Goal: Task Accomplishment & Management: Use online tool/utility

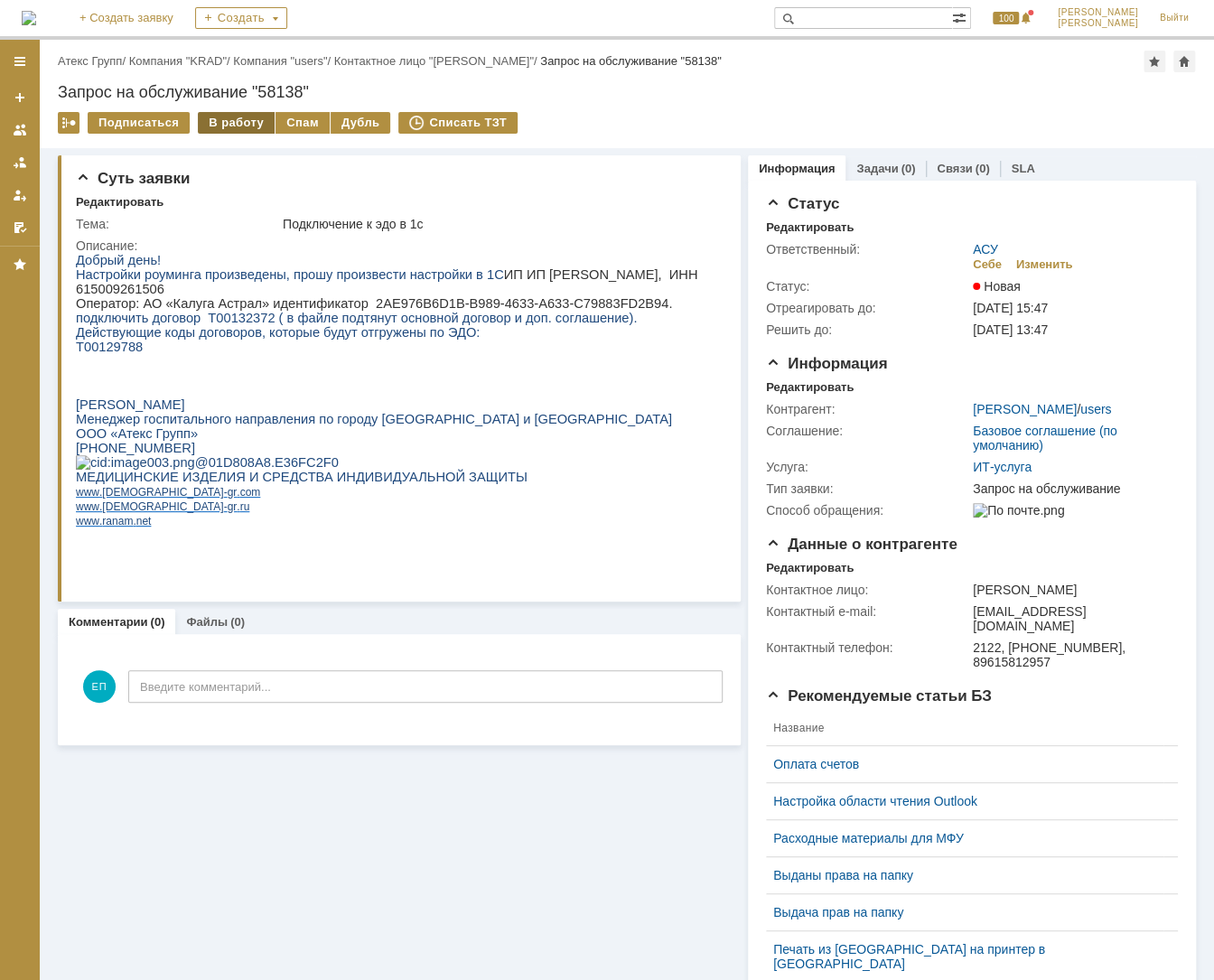
click at [248, 125] on div "В работу" at bounding box center [236, 122] width 77 height 22
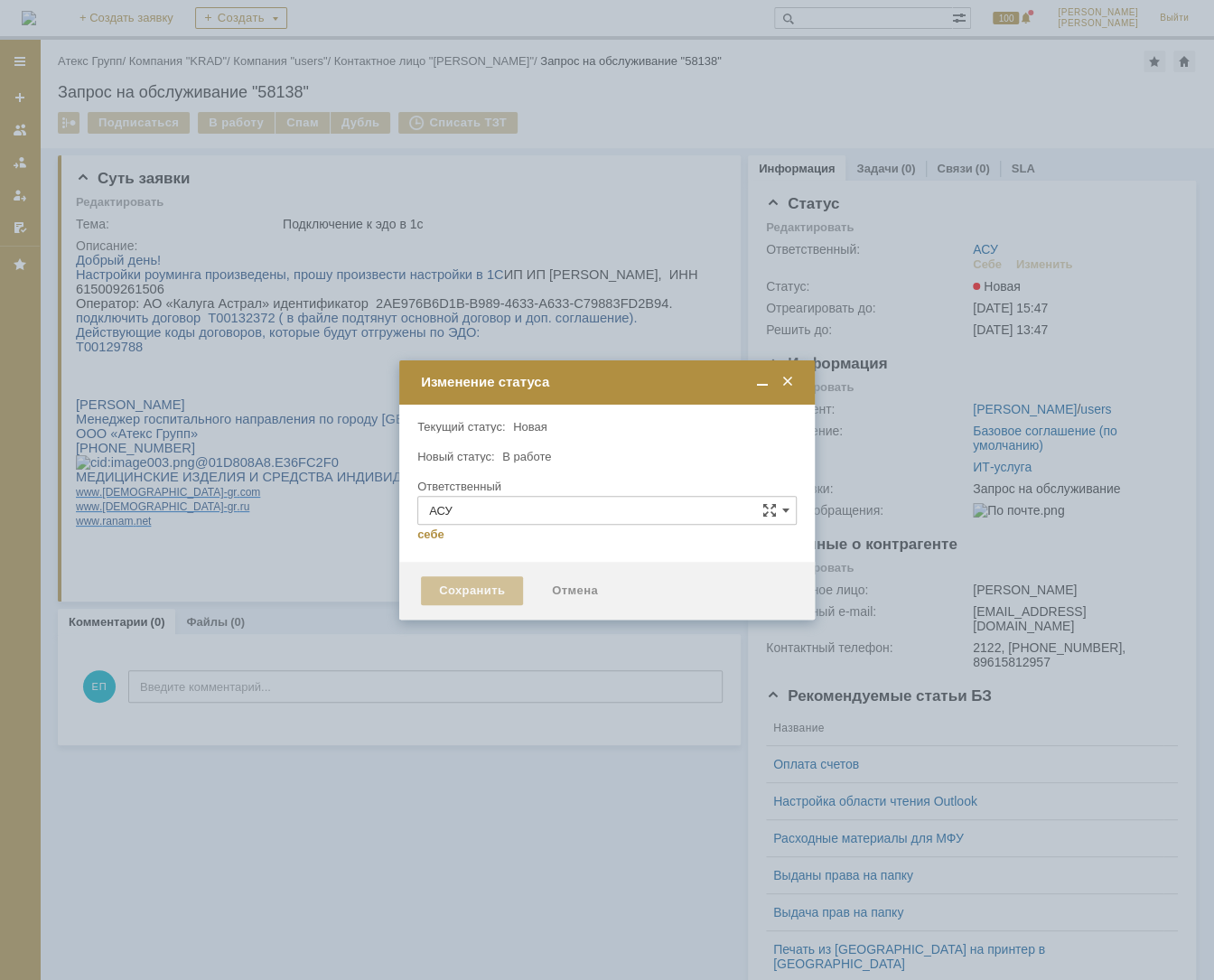
type input "[PERSON_NAME]"
click at [465, 318] on div at bounding box center [607, 490] width 1214 height 980
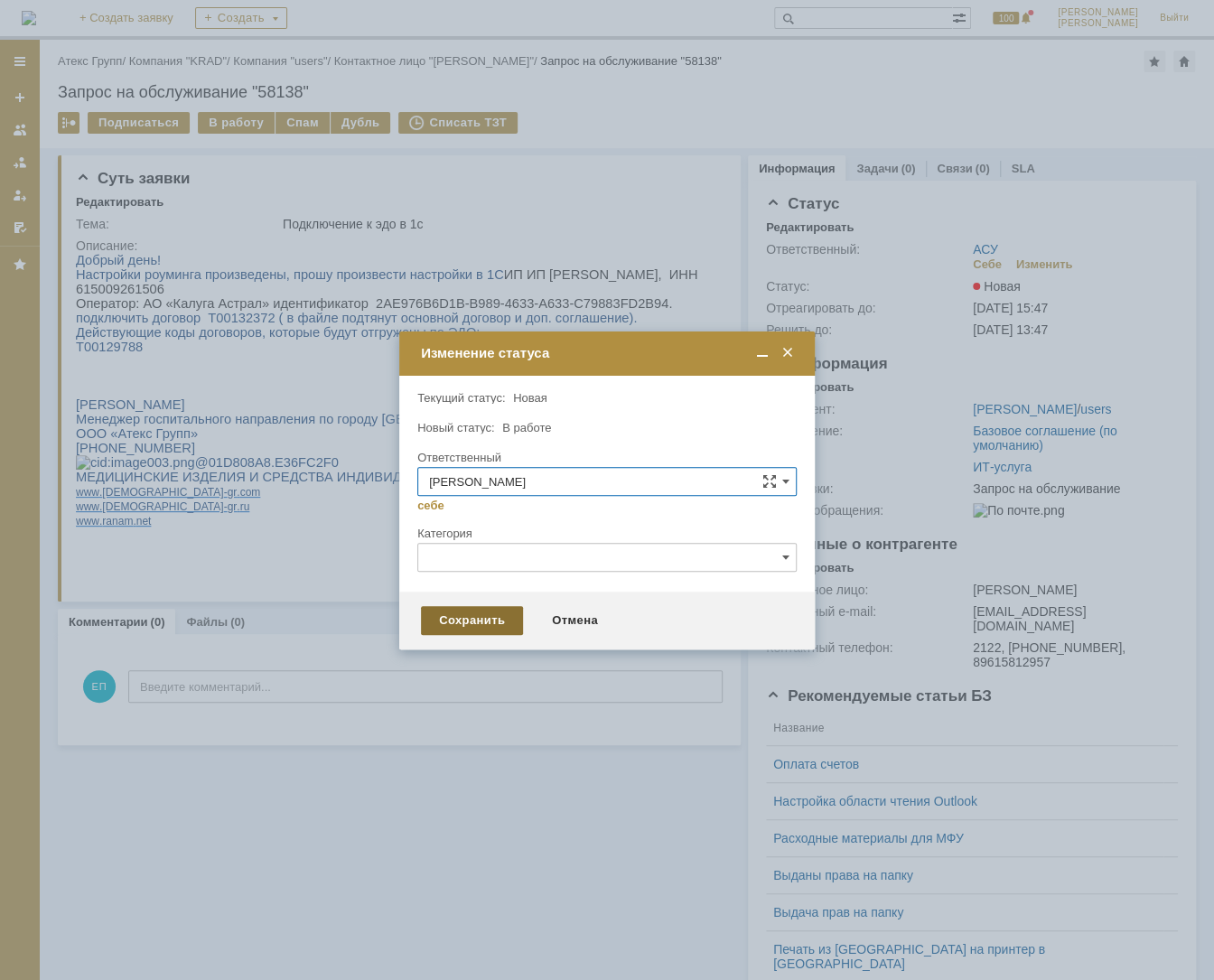
click at [479, 620] on div "Сохранить" at bounding box center [472, 620] width 102 height 28
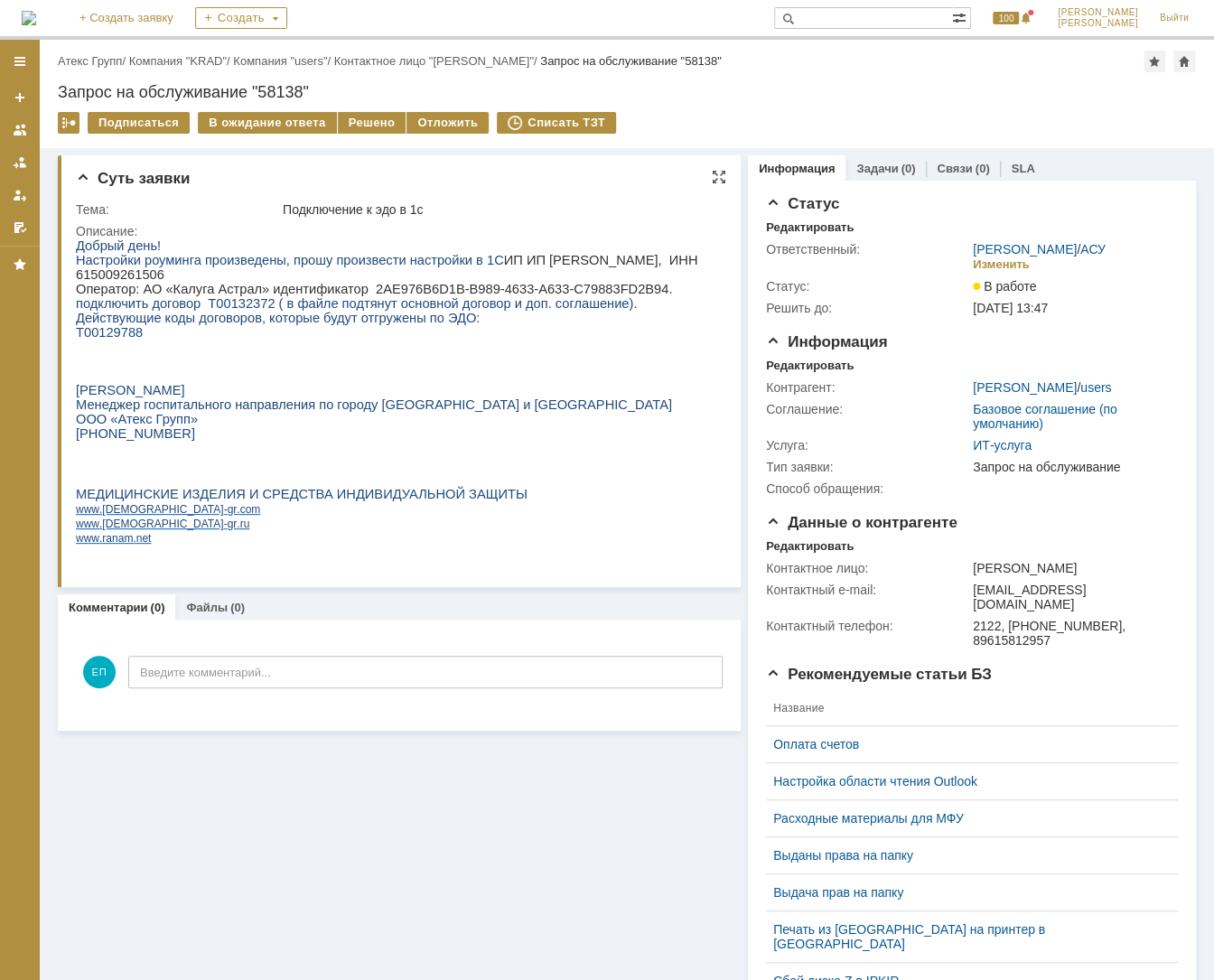
click at [615, 255] on p "Настройки роуминга произведены, прошу произвести настройки в 1С ИП ИП Гудкова, …" at bounding box center [397, 267] width 643 height 28
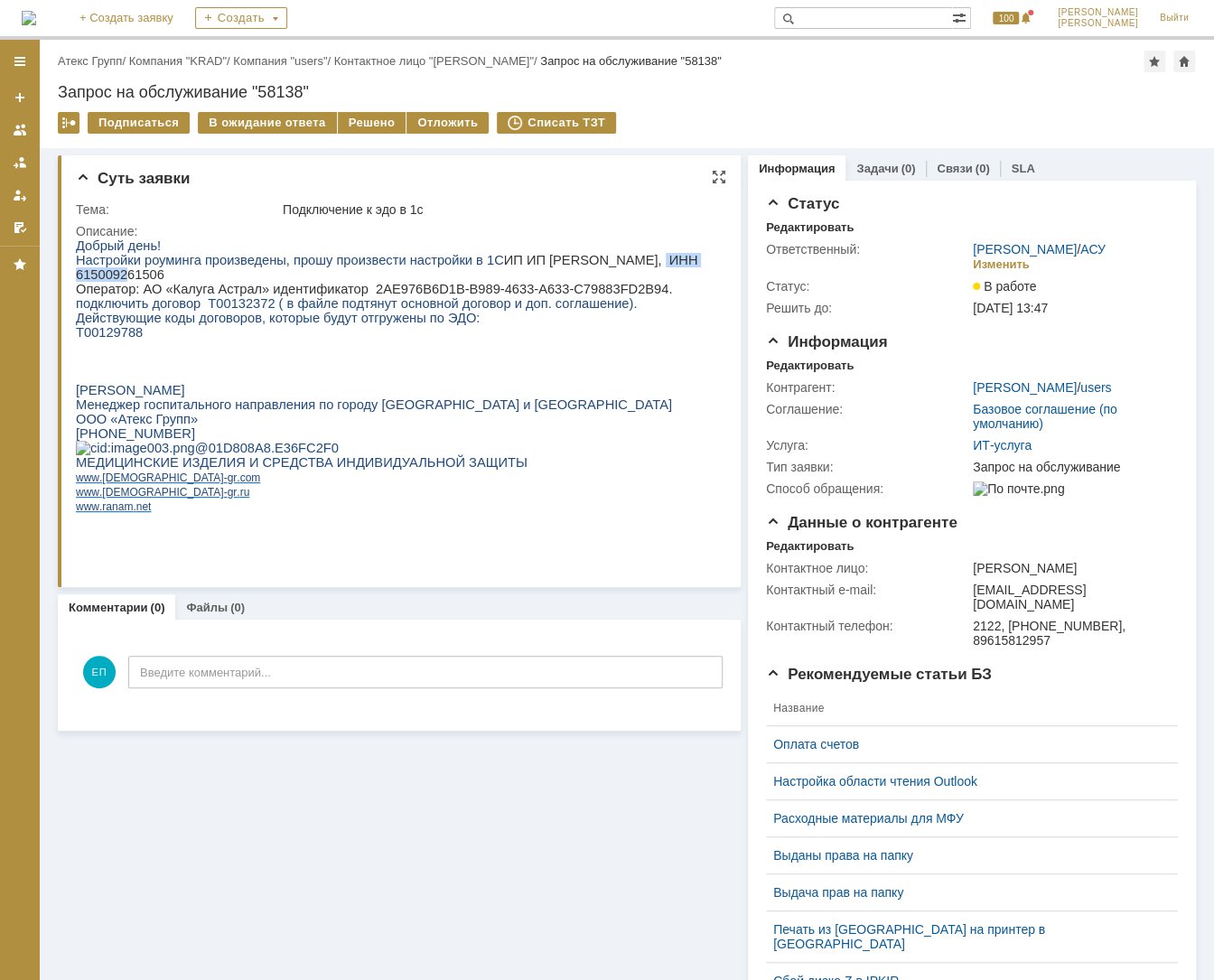
click at [615, 255] on p "Настройки роуминга произведены, прошу произвести настройки в 1С ИП ИП Гудкова, …" at bounding box center [397, 267] width 643 height 28
copy p "615009261506"
click at [663, 261] on p "Настройки роуминга произведены, прошу произвести настройки в 1С ИП ИП Гудкова, …" at bounding box center [397, 267] width 643 height 28
click at [659, 257] on p "Настройки роуминга произведены, прошу произвести настройки в 1С ИП ИП Гудкова, …" at bounding box center [397, 267] width 643 height 28
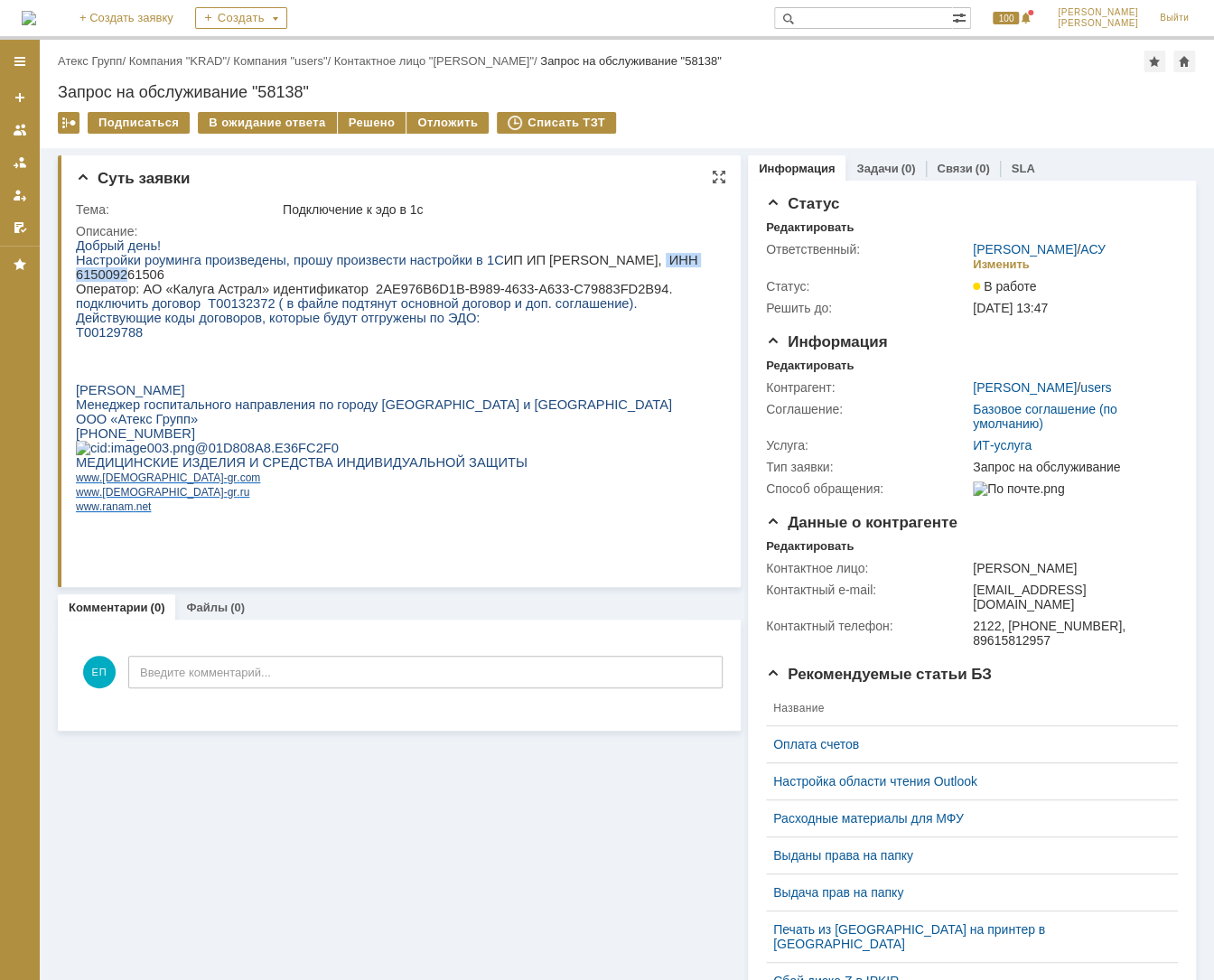
click at [659, 257] on p "Настройки роуминга произведены, прошу произвести настройки в 1С ИП ИП Гудкова, …" at bounding box center [397, 267] width 643 height 28
click at [100, 327] on span "Т00129788" at bounding box center [109, 332] width 67 height 14
copy span "Т00129788"
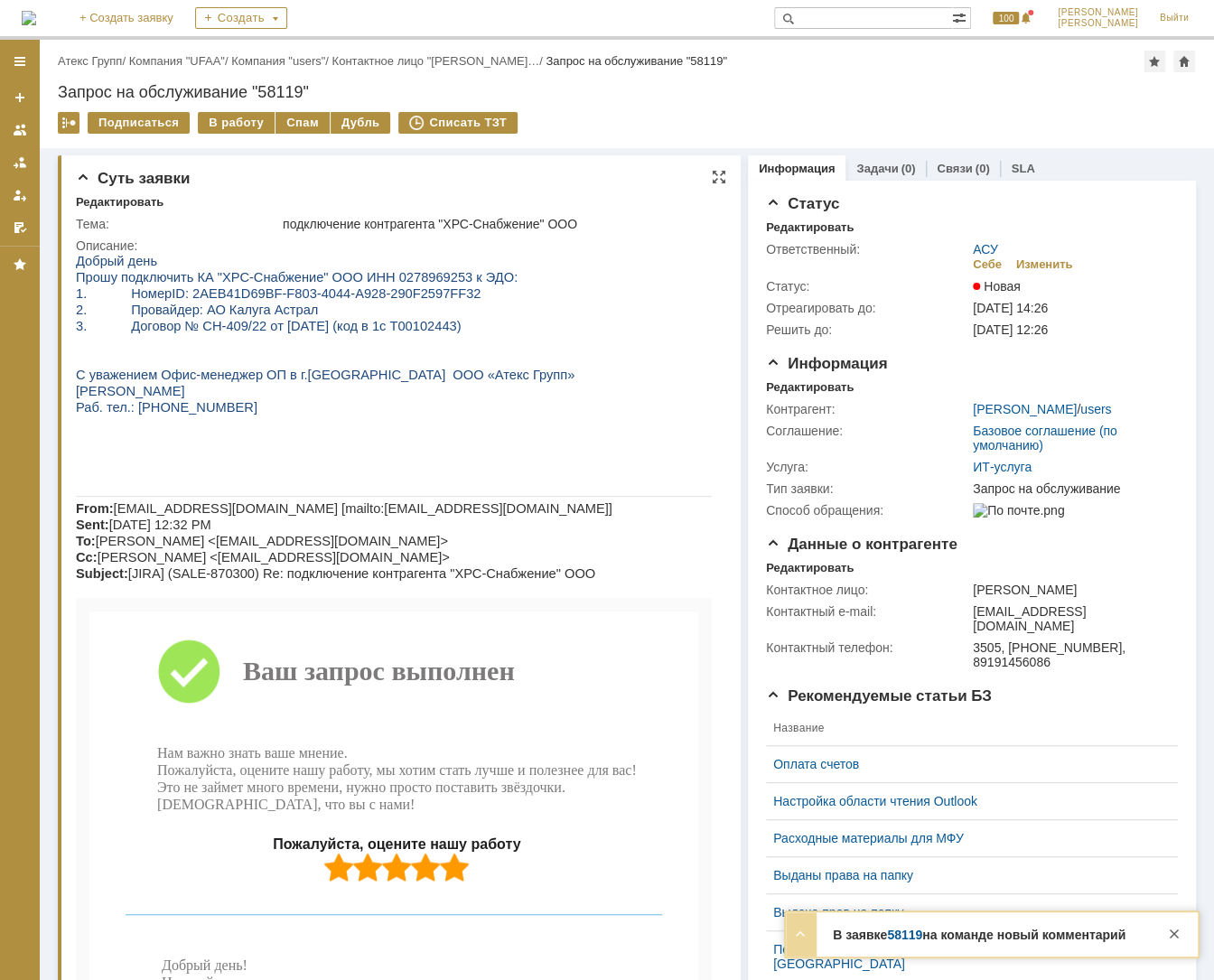
click at [401, 279] on span "Прошу подключить КА "ХРС-Снабжение" ООО ИНН 0278969253 к ЭДО:" at bounding box center [297, 277] width 442 height 14
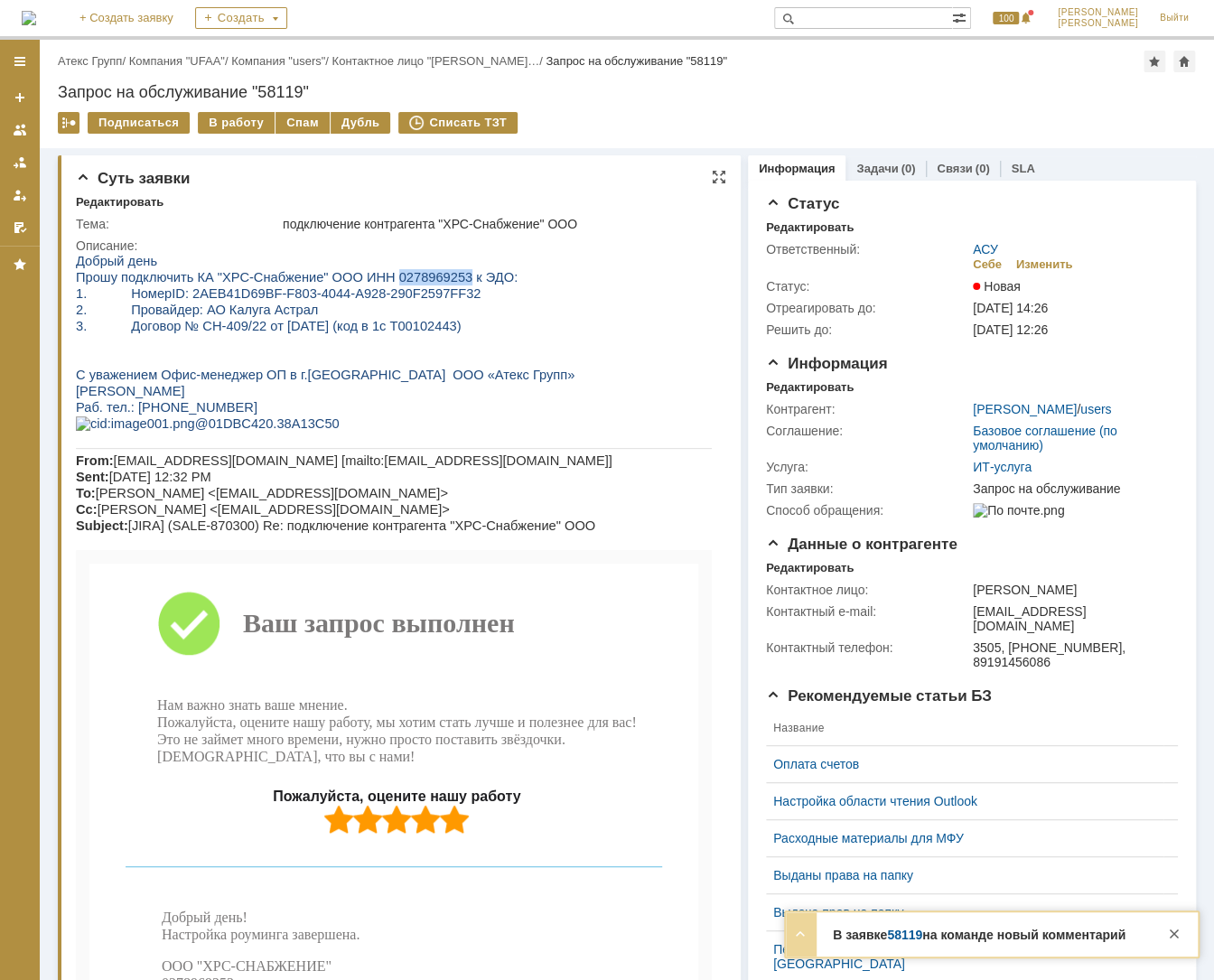
click at [394, 279] on span "Прошу подключить КА "ХРС-Снабжение" ООО ИНН 0278969253 к ЭДО:" at bounding box center [297, 277] width 442 height 14
copy span "0278969253"
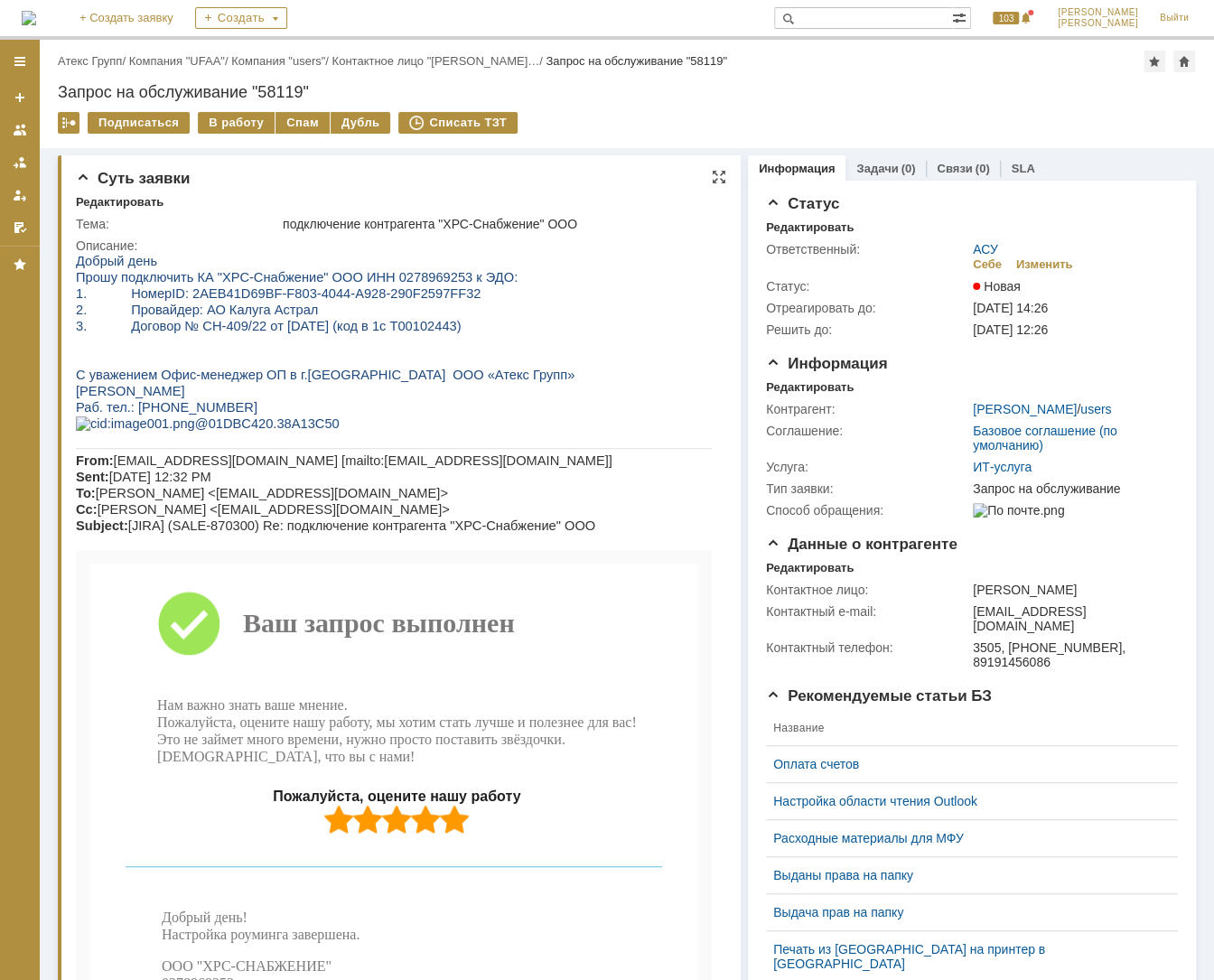
drag, startPoint x: 572, startPoint y: 318, endPoint x: 550, endPoint y: 325, distance: 23.1
click at [572, 318] on p "2. Провайдер: АО Калуга Астрал" at bounding box center [393, 309] width 636 height 16
drag, startPoint x: 462, startPoint y: 328, endPoint x: -189, endPoint y: 263, distance: 654.2
click at [76, 263] on html "Добрый день Прошу подключить КА "ХРС-Снабжение" ООО ИНН 0278969253 к ЭДО: 1. Но…" at bounding box center [393, 982] width 636 height 1459
click at [359, 391] on p "[PERSON_NAME]" at bounding box center [393, 390] width 636 height 16
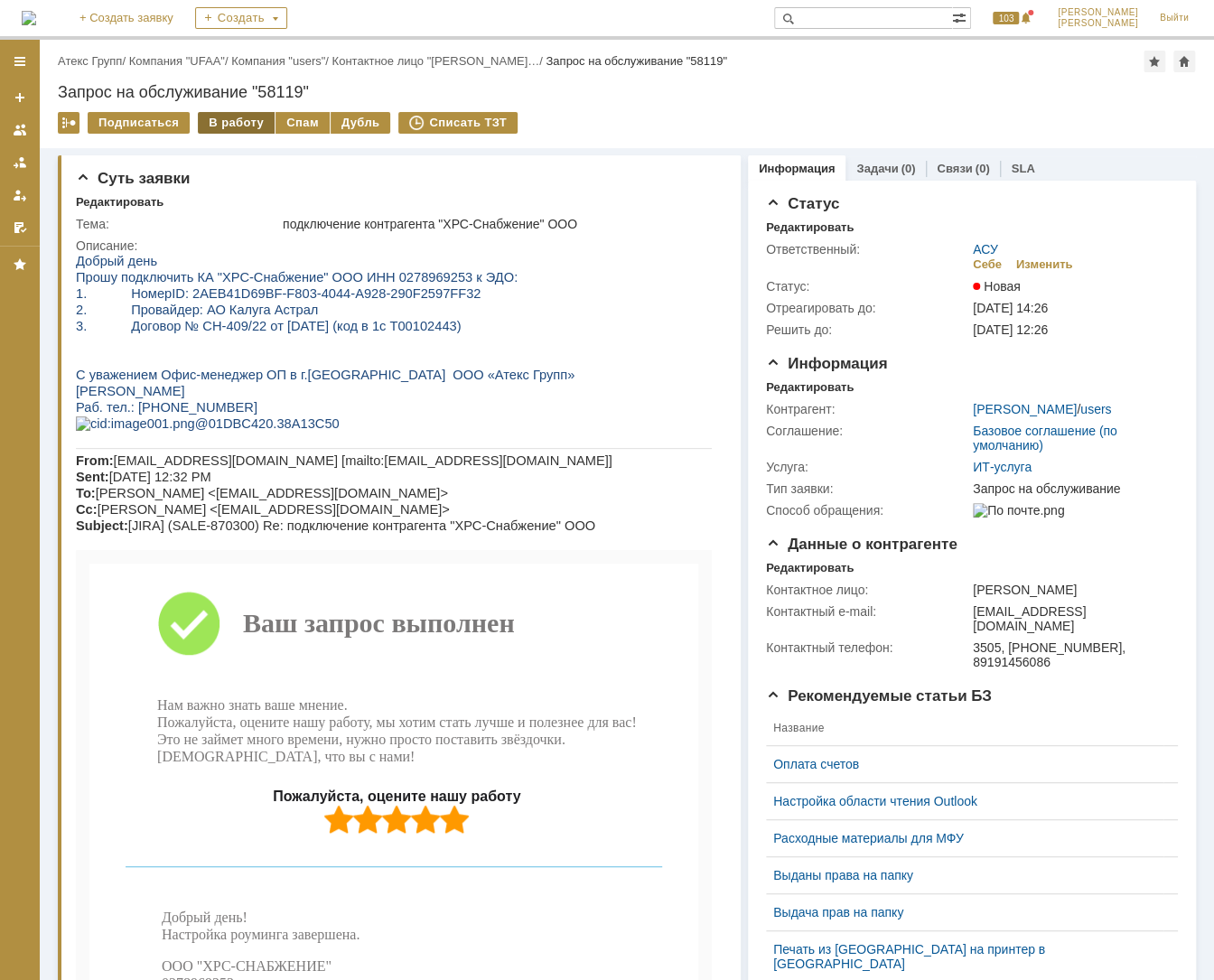
click at [230, 116] on div "В работу" at bounding box center [236, 122] width 77 height 22
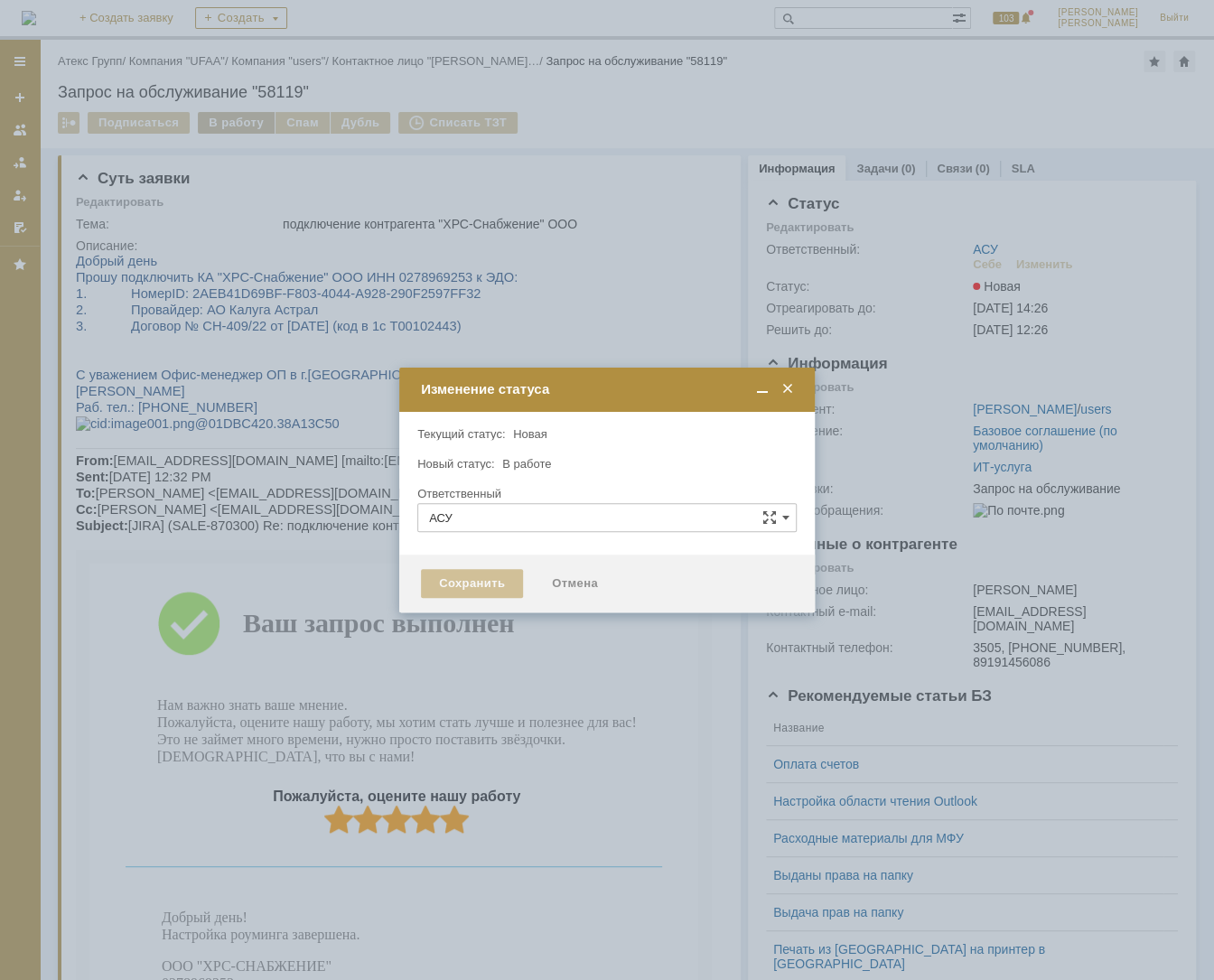
type input "[PERSON_NAME]"
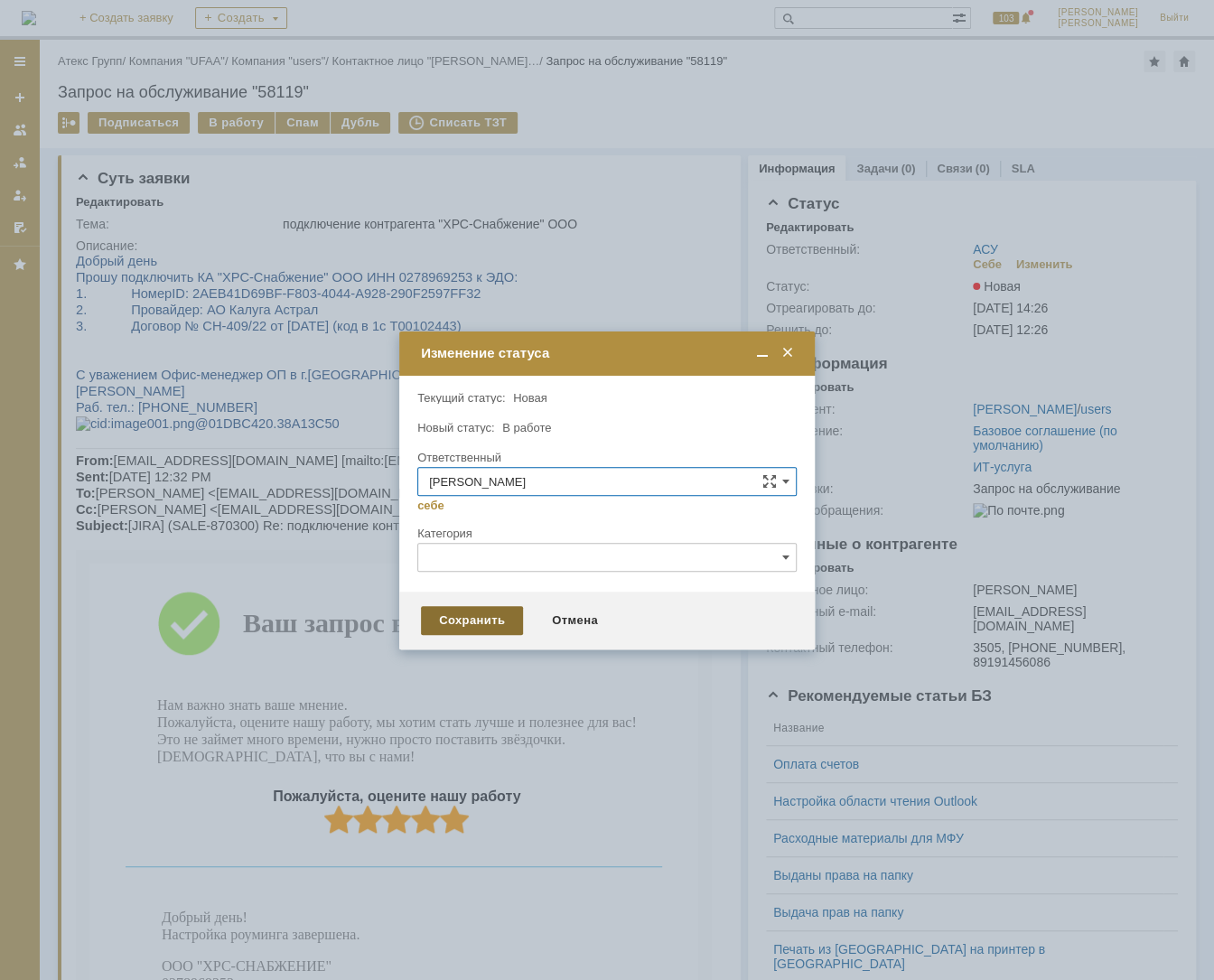
click at [498, 622] on div "Сохранить" at bounding box center [472, 620] width 102 height 28
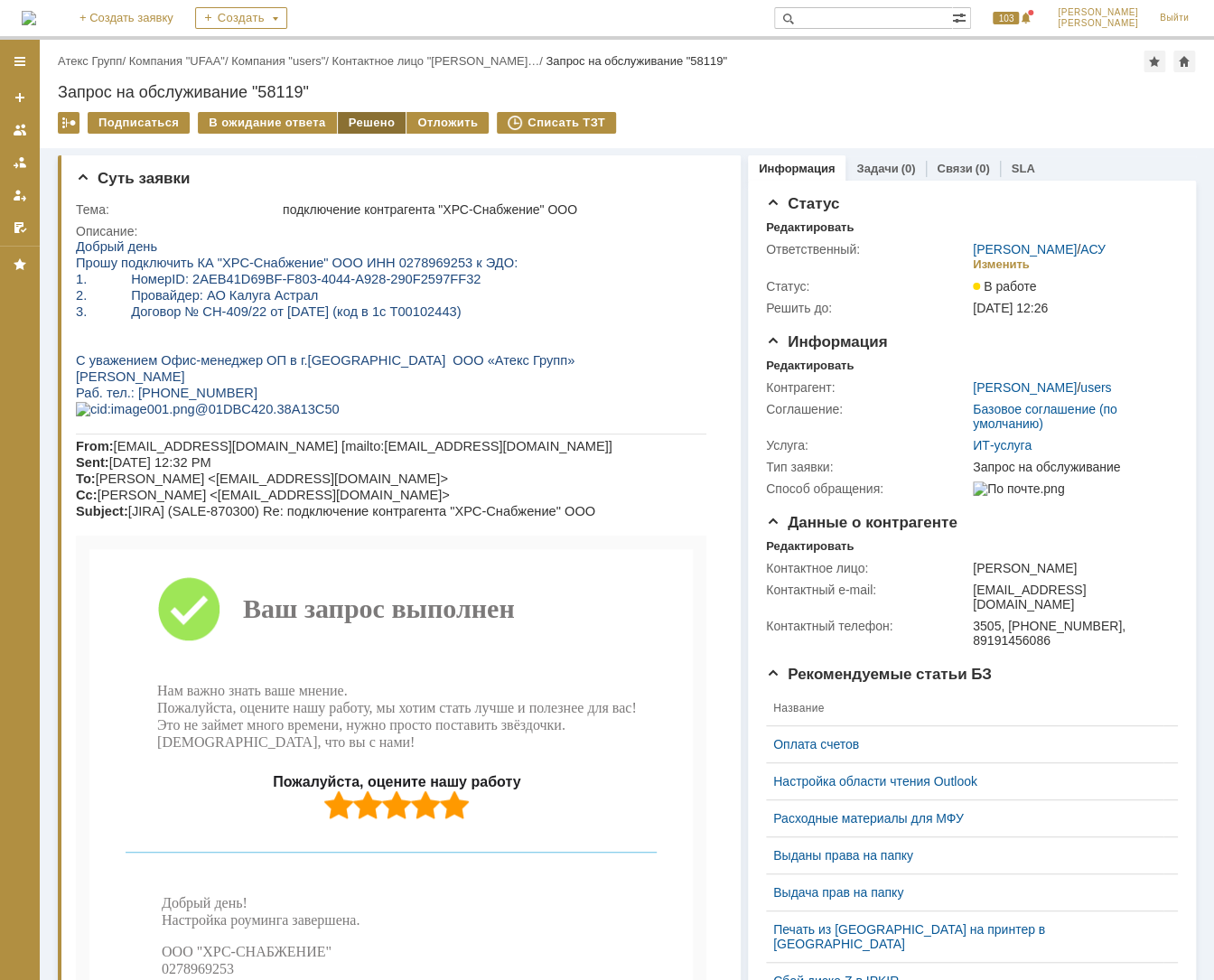
click at [342, 124] on div "Решено" at bounding box center [371, 122] width 68 height 22
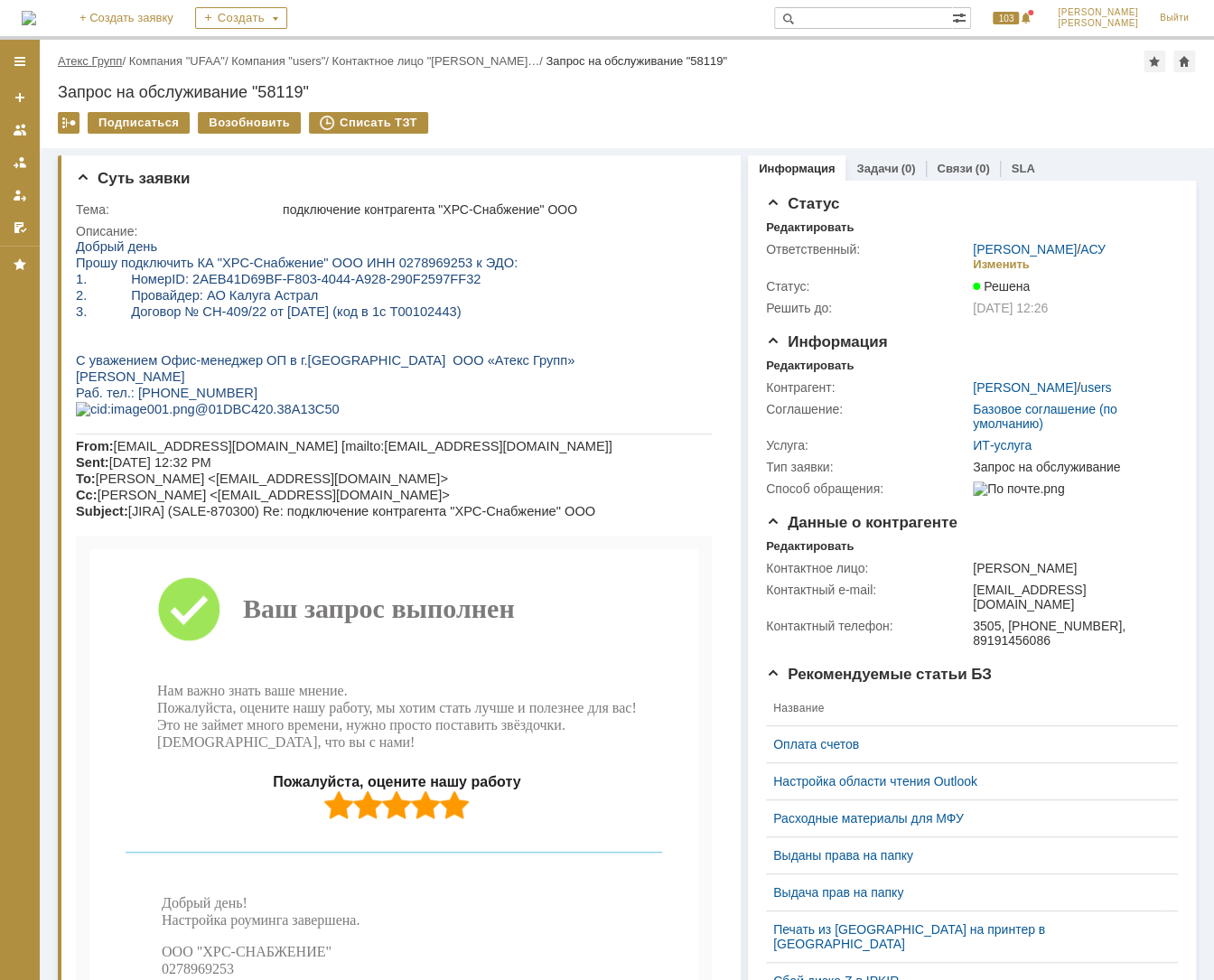
click at [91, 54] on link "Атекс Групп" at bounding box center [90, 61] width 64 height 13
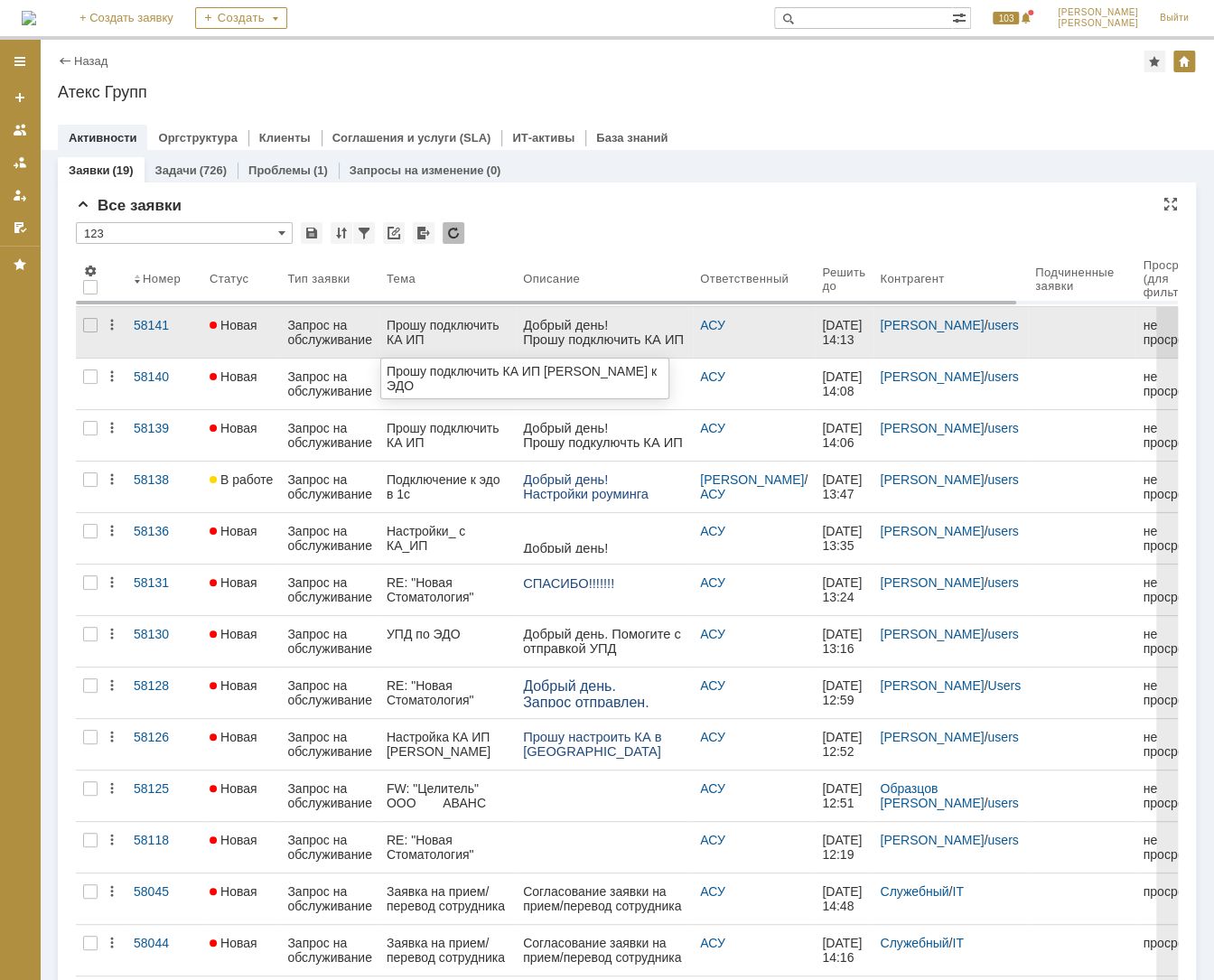
click at [408, 334] on div "Прошу подключить КА ИП [PERSON_NAME] к ЭДО" at bounding box center [447, 332] width 122 height 28
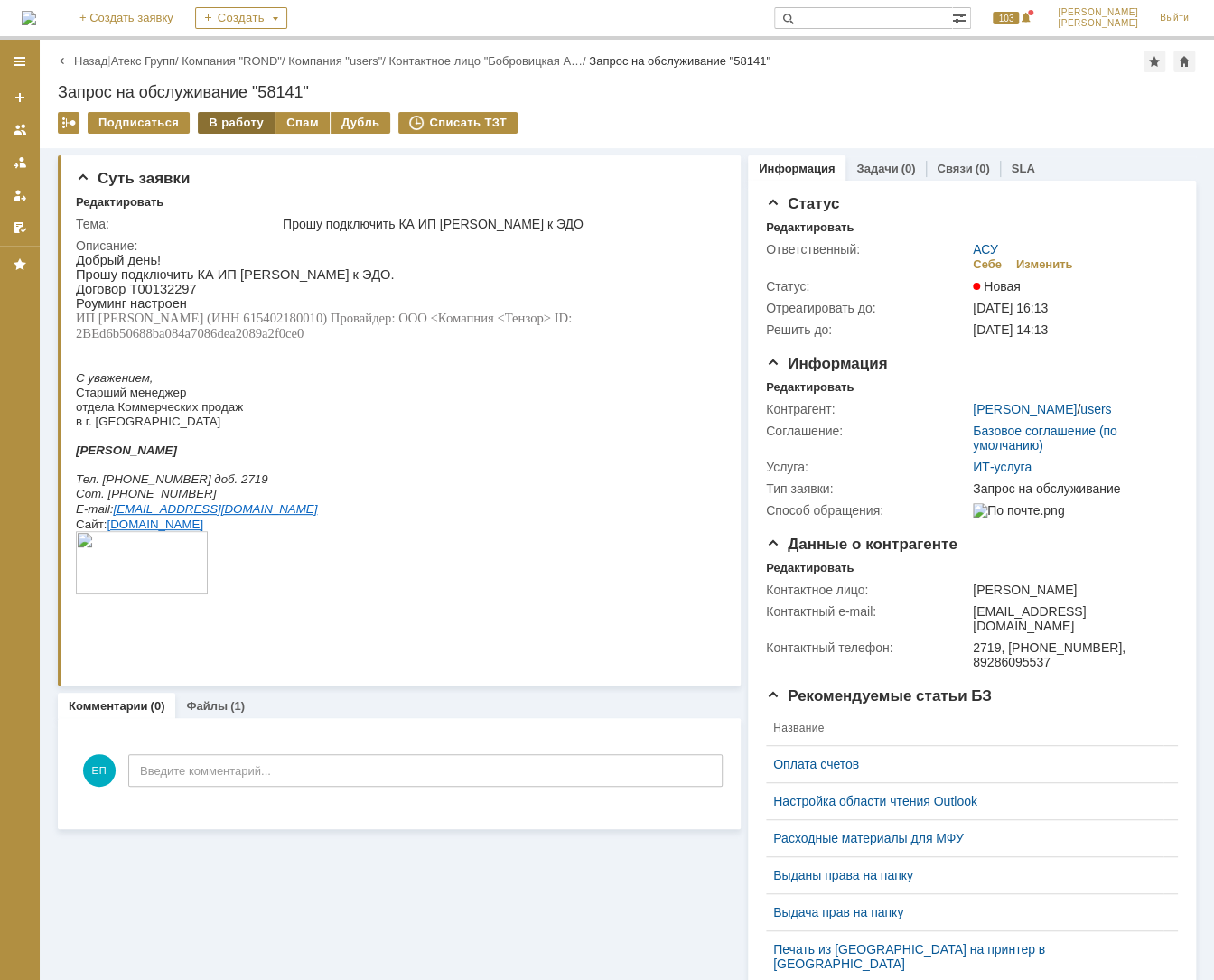
click at [221, 125] on div "В работу" at bounding box center [236, 122] width 77 height 22
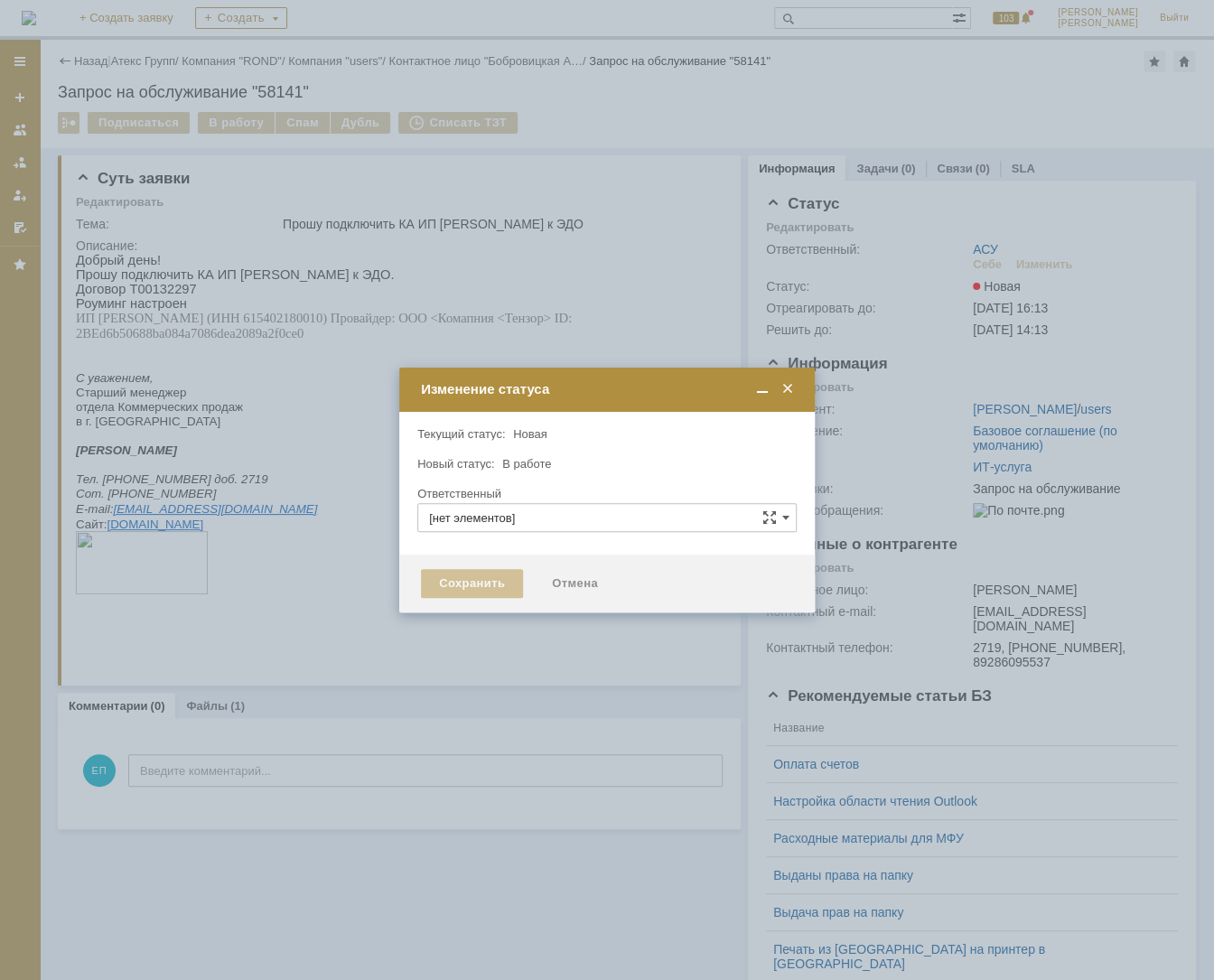
type input "АСУ"
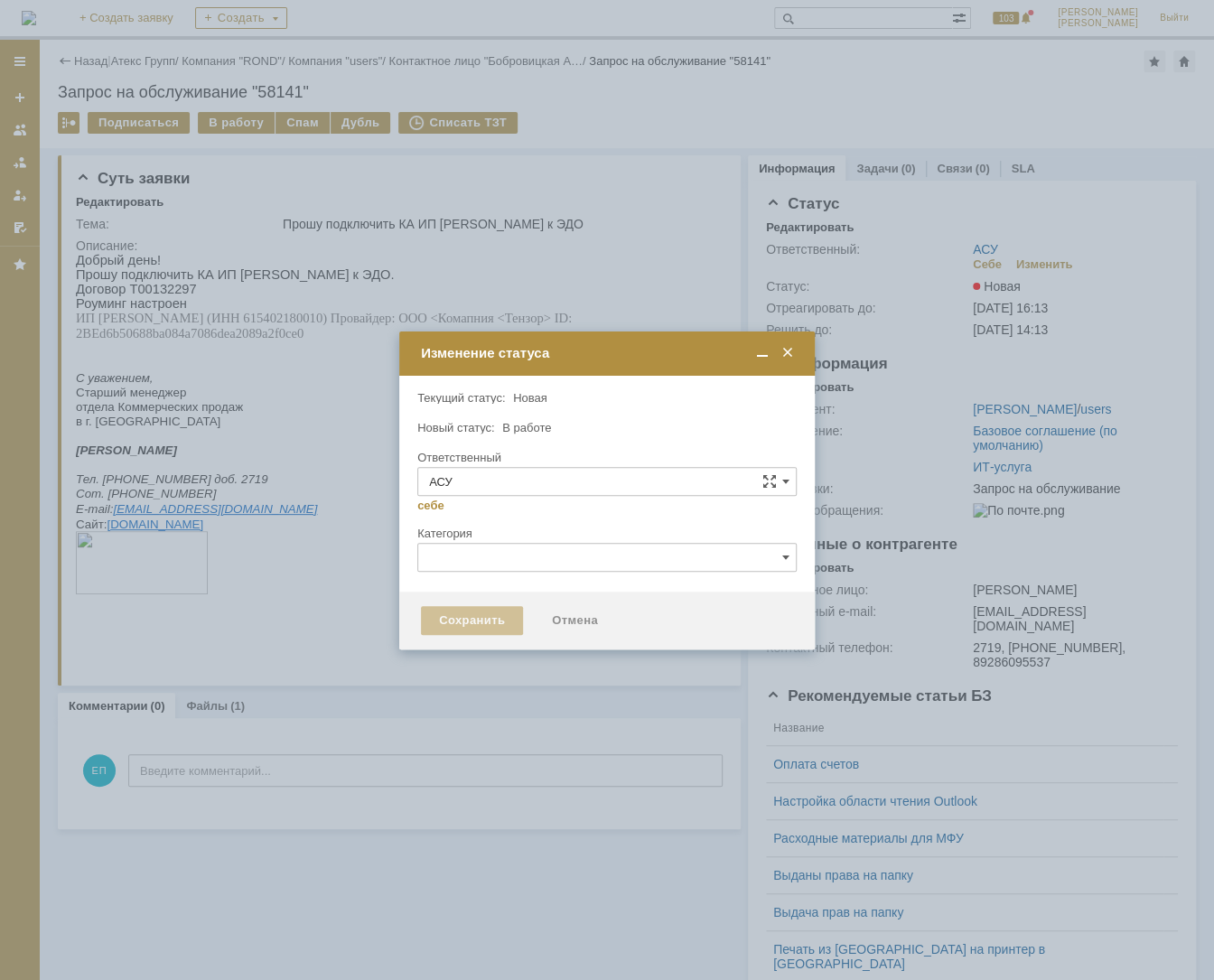
type input "[PERSON_NAME]"
click at [469, 621] on div "Сохранить" at bounding box center [472, 620] width 102 height 28
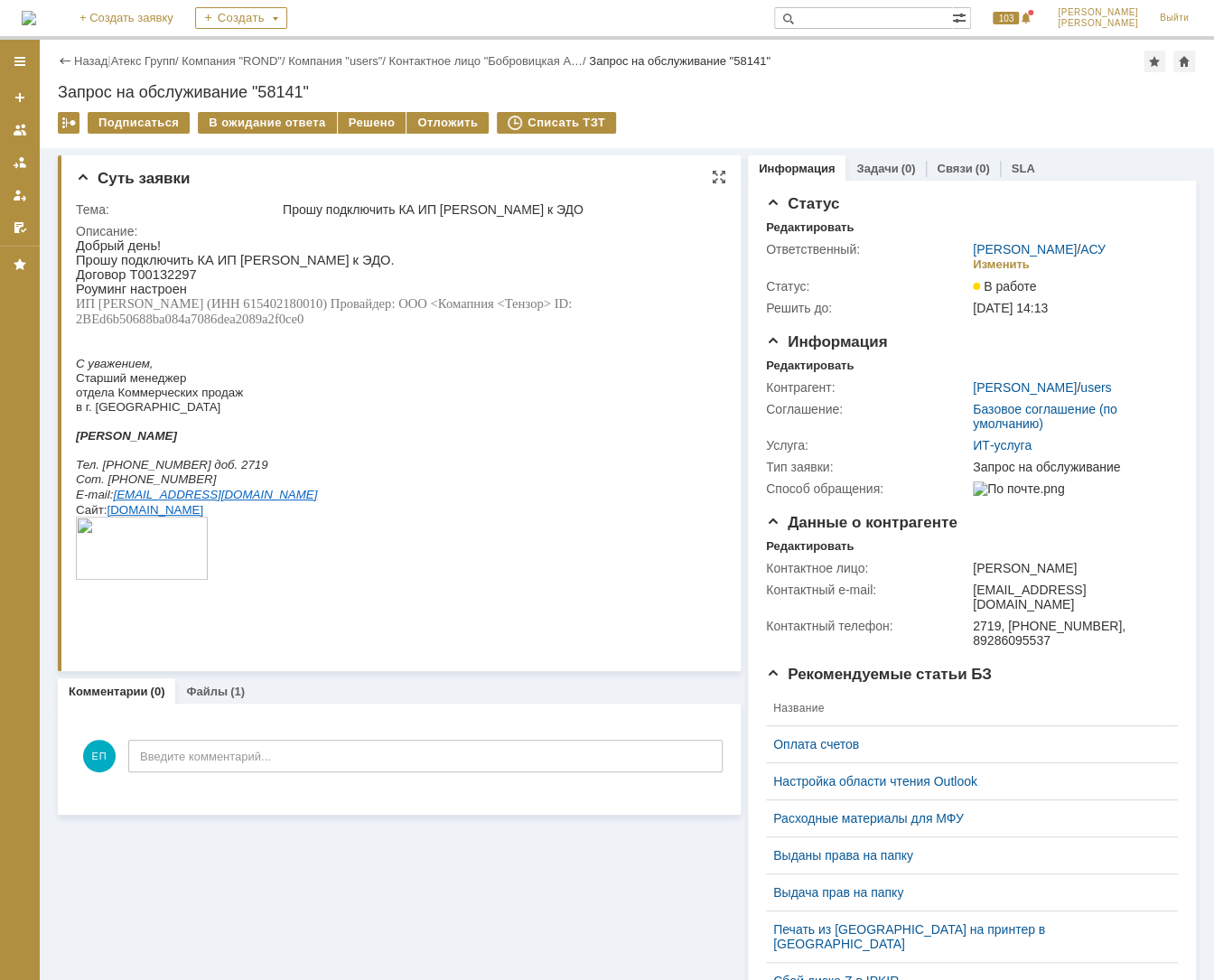
click at [283, 312] on span "ИП [PERSON_NAME] (ИНН 615402180010) Провайдер: ООО <Комапния <Тензор> ID: 2BEd6…" at bounding box center [323, 311] width 496 height 29
copy span "615402180010"
click at [394, 319] on p "ИП [PERSON_NAME] (ИНН 615402180010) Провайдер: ООО <Комапния <Тензор> ID: 2BEd6…" at bounding box center [397, 312] width 643 height 30
click at [280, 309] on span "ИП [PERSON_NAME] (ИНН 615402180010) Провайдер: ООО <Комапния <Тензор> ID: 2BEd6…" at bounding box center [323, 311] width 496 height 29
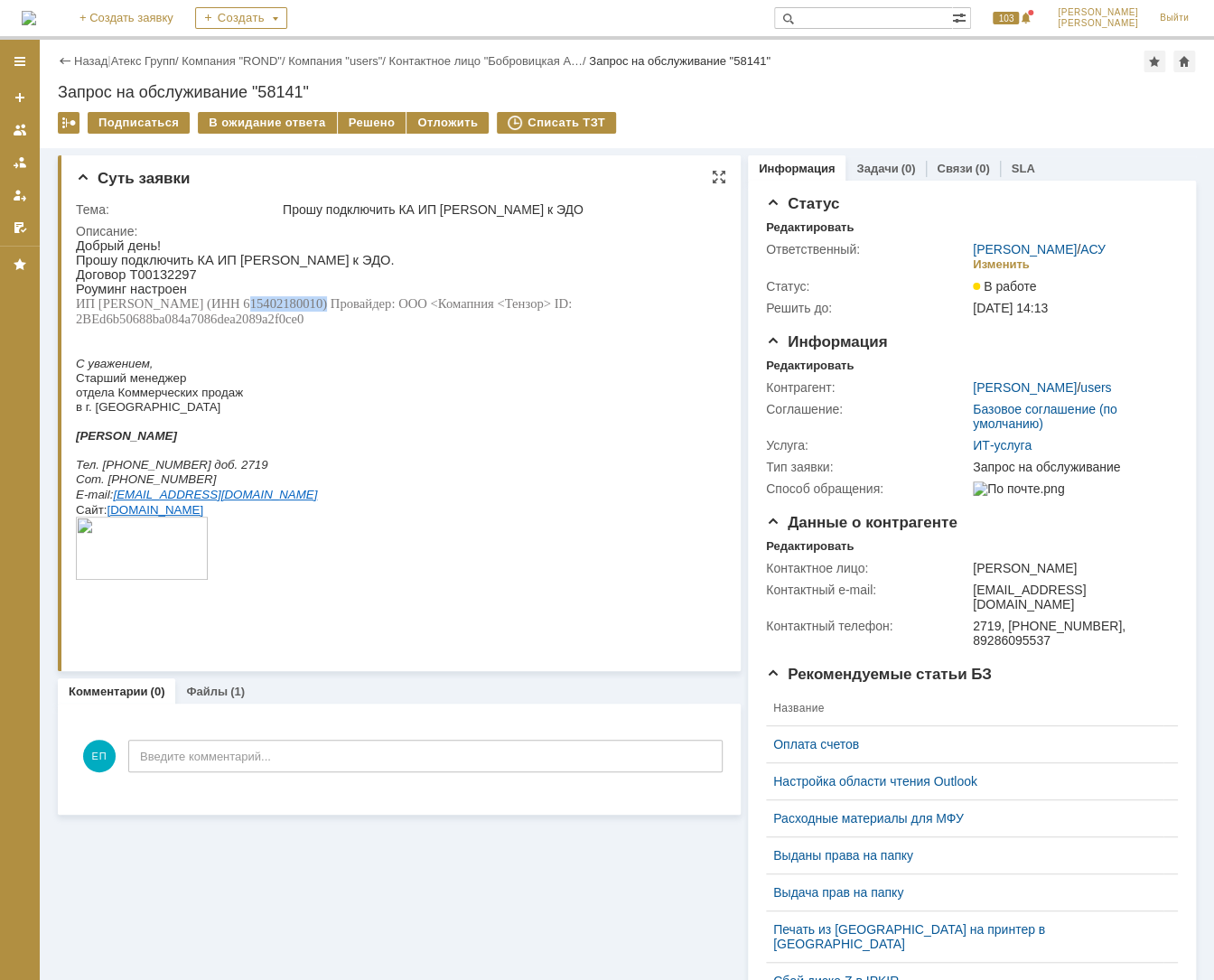
click at [280, 309] on span "ИП [PERSON_NAME] (ИНН 615402180010) Провайдер: ООО <Комапния <Тензор> ID: 2BEd6…" at bounding box center [323, 311] width 496 height 29
copy span "615402180010"
click at [361, 356] on p at bounding box center [397, 348] width 643 height 14
click at [548, 371] on p "С уважением," at bounding box center [397, 363] width 643 height 14
drag, startPoint x: 348, startPoint y: 318, endPoint x: 26, endPoint y: 318, distance: 322.0
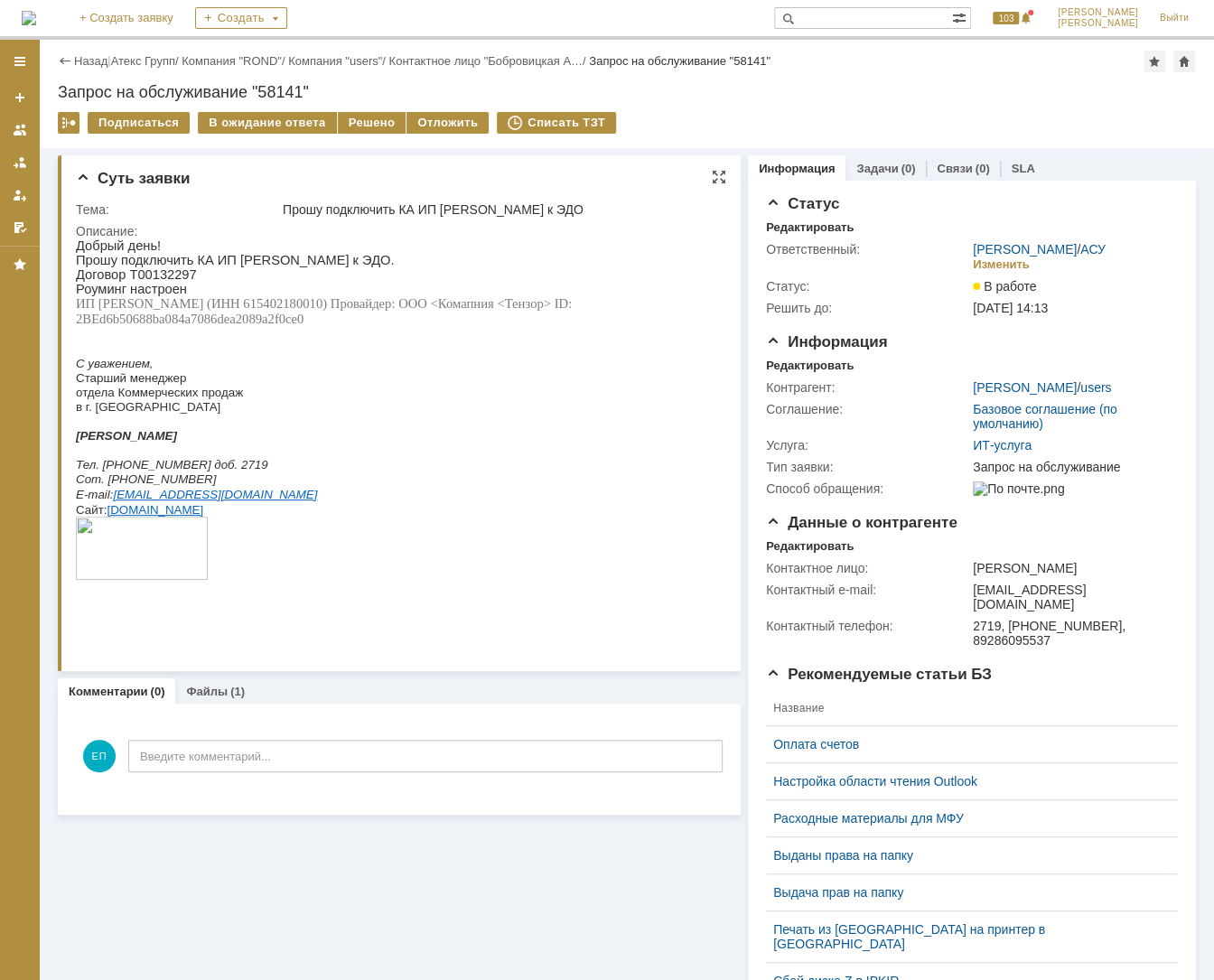
click at [76, 318] on html "Добрый день! Прошу подключить КА ИП [PERSON_NAME] к ЭДО. Договор Т00132297 Роум…" at bounding box center [397, 432] width 643 height 388
click at [338, 413] on p "в г. [GEOGRAPHIC_DATA]" at bounding box center [397, 406] width 643 height 14
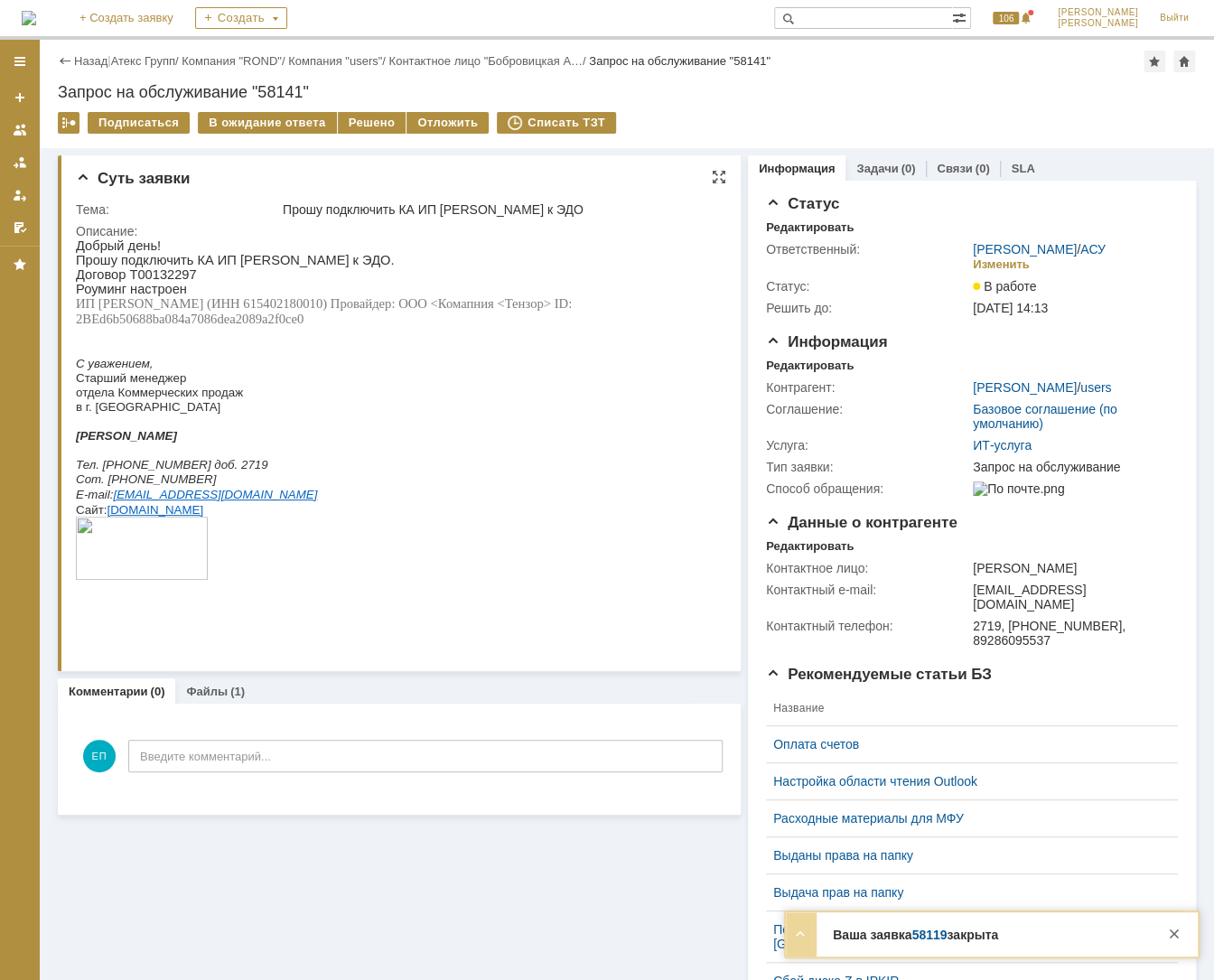
click at [390, 380] on p "Старший менеджер" at bounding box center [393, 377] width 636 height 14
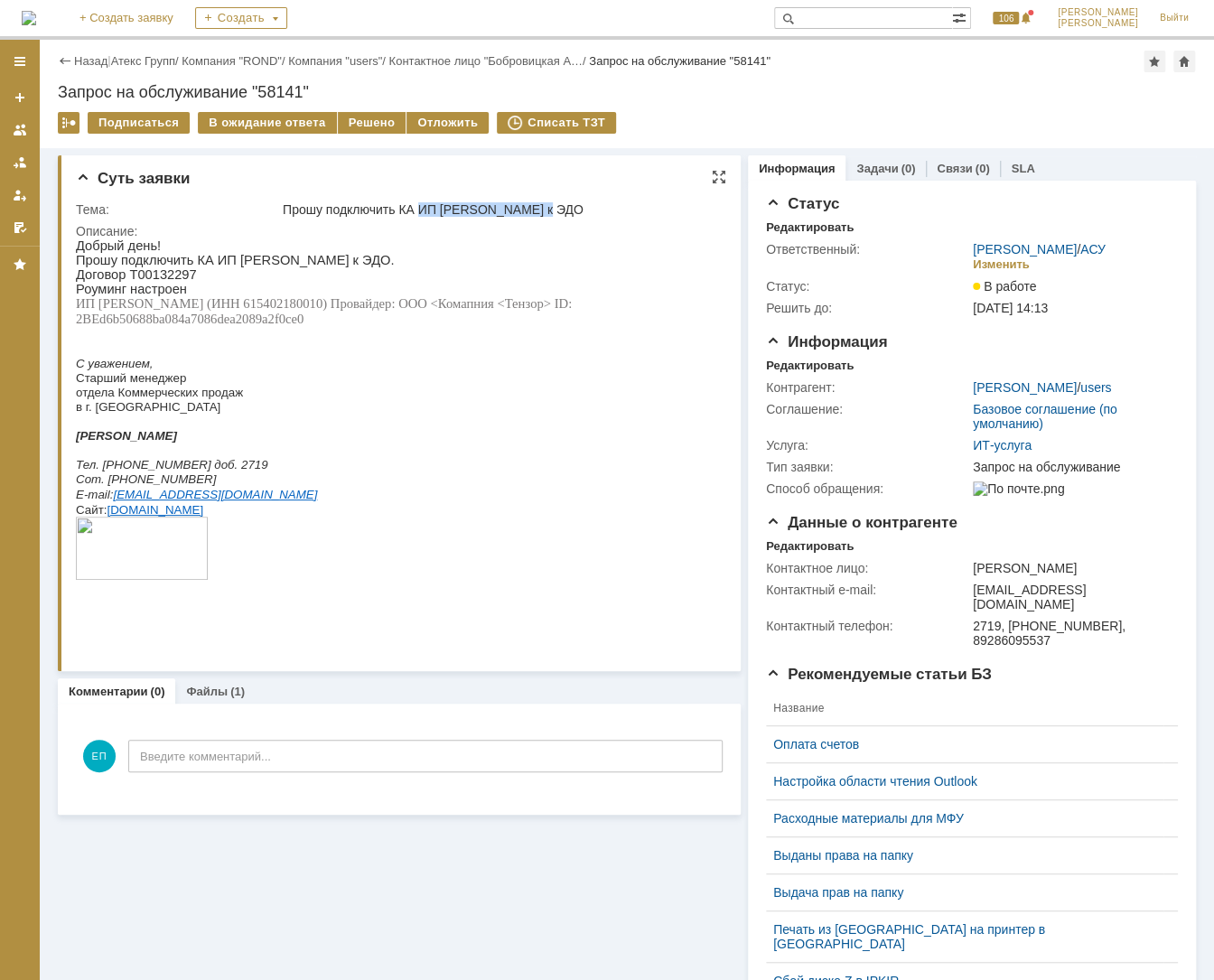
drag, startPoint x: 420, startPoint y: 205, endPoint x: 574, endPoint y: 215, distance: 154.3
click at [574, 215] on div "Прошу подключить КА ИП [PERSON_NAME] к ЭДО" at bounding box center [498, 209] width 433 height 14
copy div "ИП [PERSON_NAME] к ЭДО"
click at [208, 304] on span "ИП [PERSON_NAME] (ИНН 615402180010) Провайдер: ООО <Комапния <Тензор> ID: 2BEd6…" at bounding box center [323, 311] width 496 height 29
click at [292, 302] on span "ИП [PERSON_NAME] (ИНН 615402180010) Провайдер: ООО <Комапния <Тензор> ID: 2BEd6…" at bounding box center [323, 311] width 496 height 29
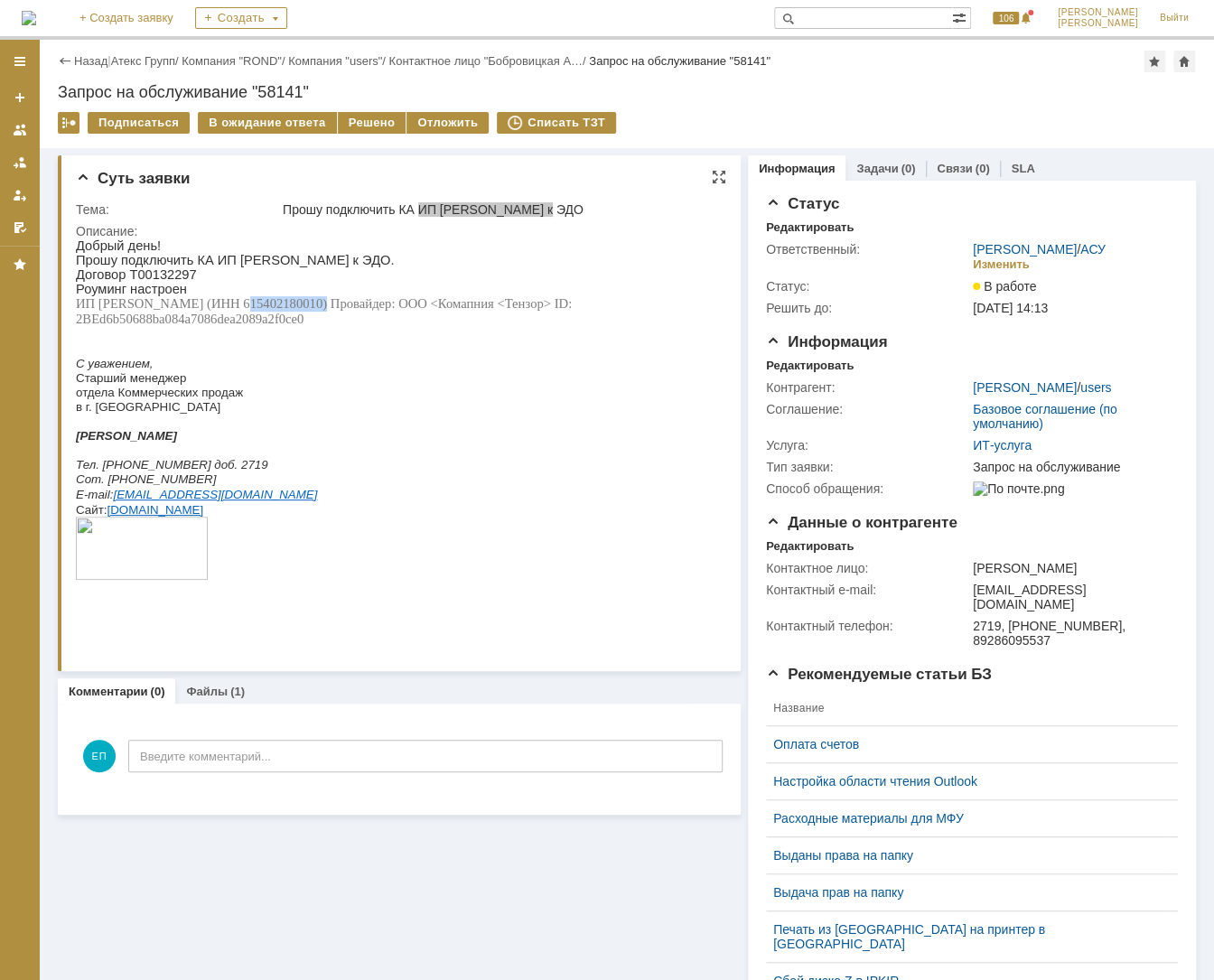
click at [292, 302] on span "ИП [PERSON_NAME] (ИНН 615402180010) Провайдер: ООО <Комапния <Тензор> ID: 2BEd6…" at bounding box center [323, 311] width 496 height 29
copy span "615402180010"
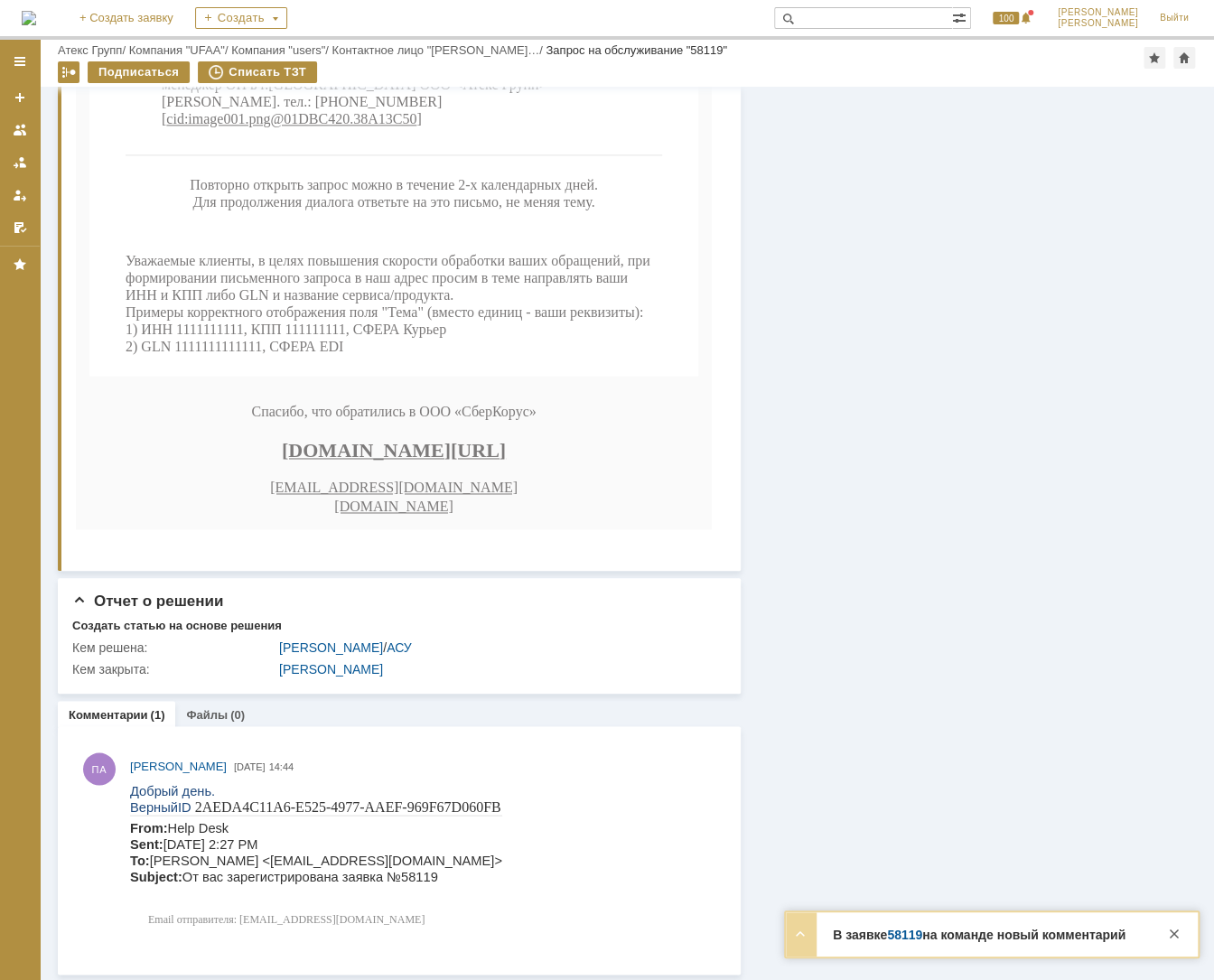
scroll to position [728, 0]
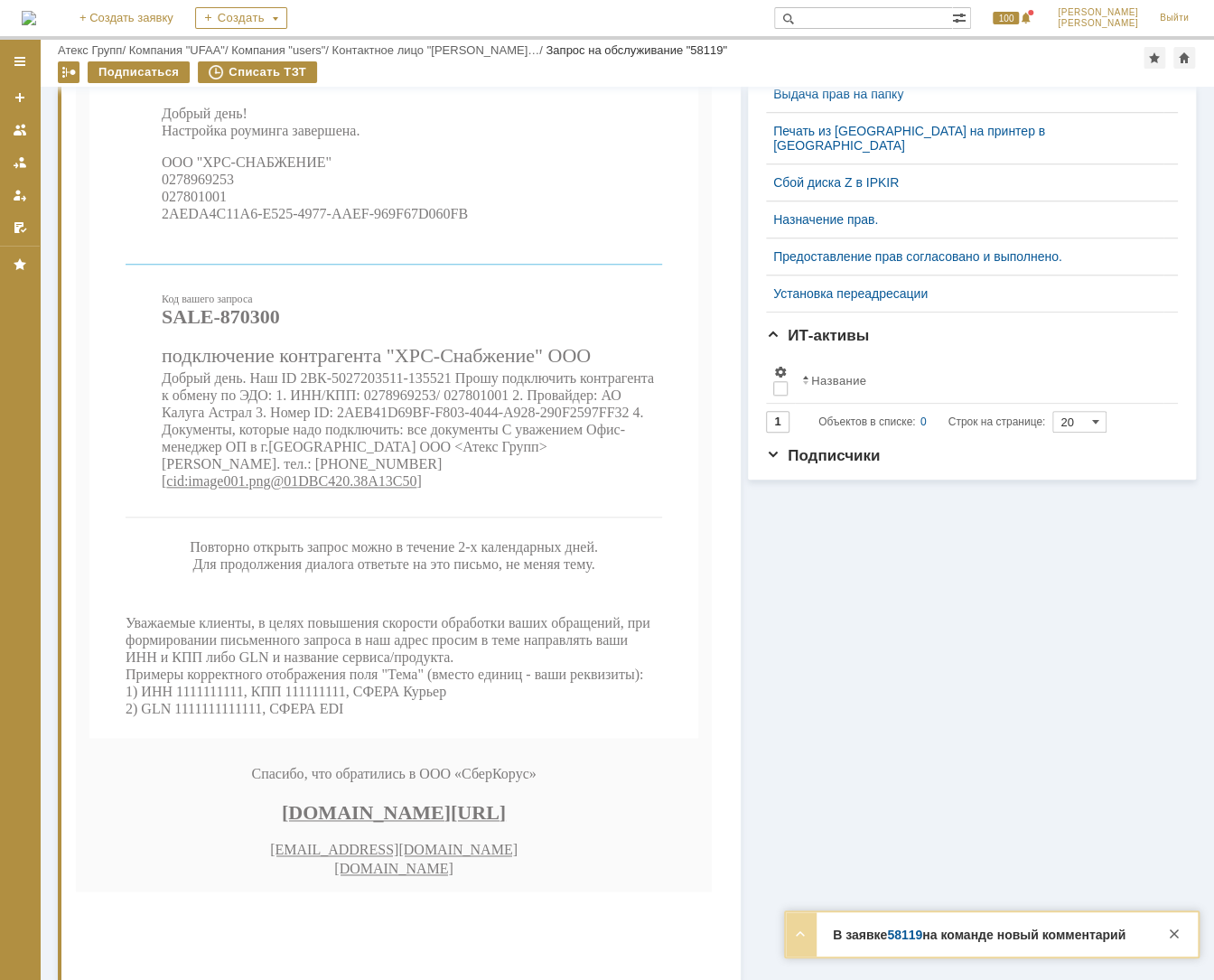
click at [415, 450] on span "Добрый день. Наш ID 2ВК-5027203511-135521 Прошу подключить контрагента к обмену…" at bounding box center [408, 429] width 492 height 118
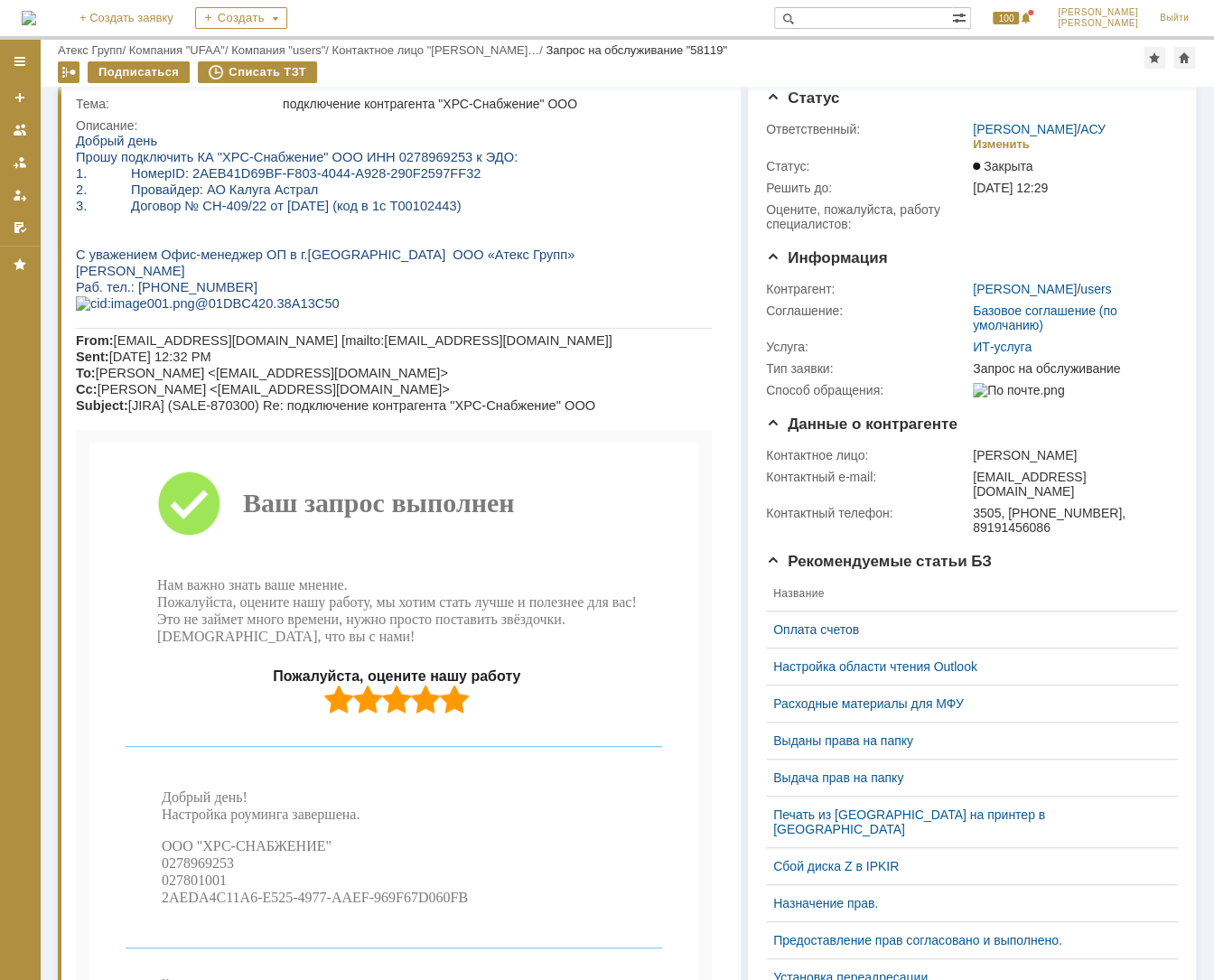
scroll to position [0, 0]
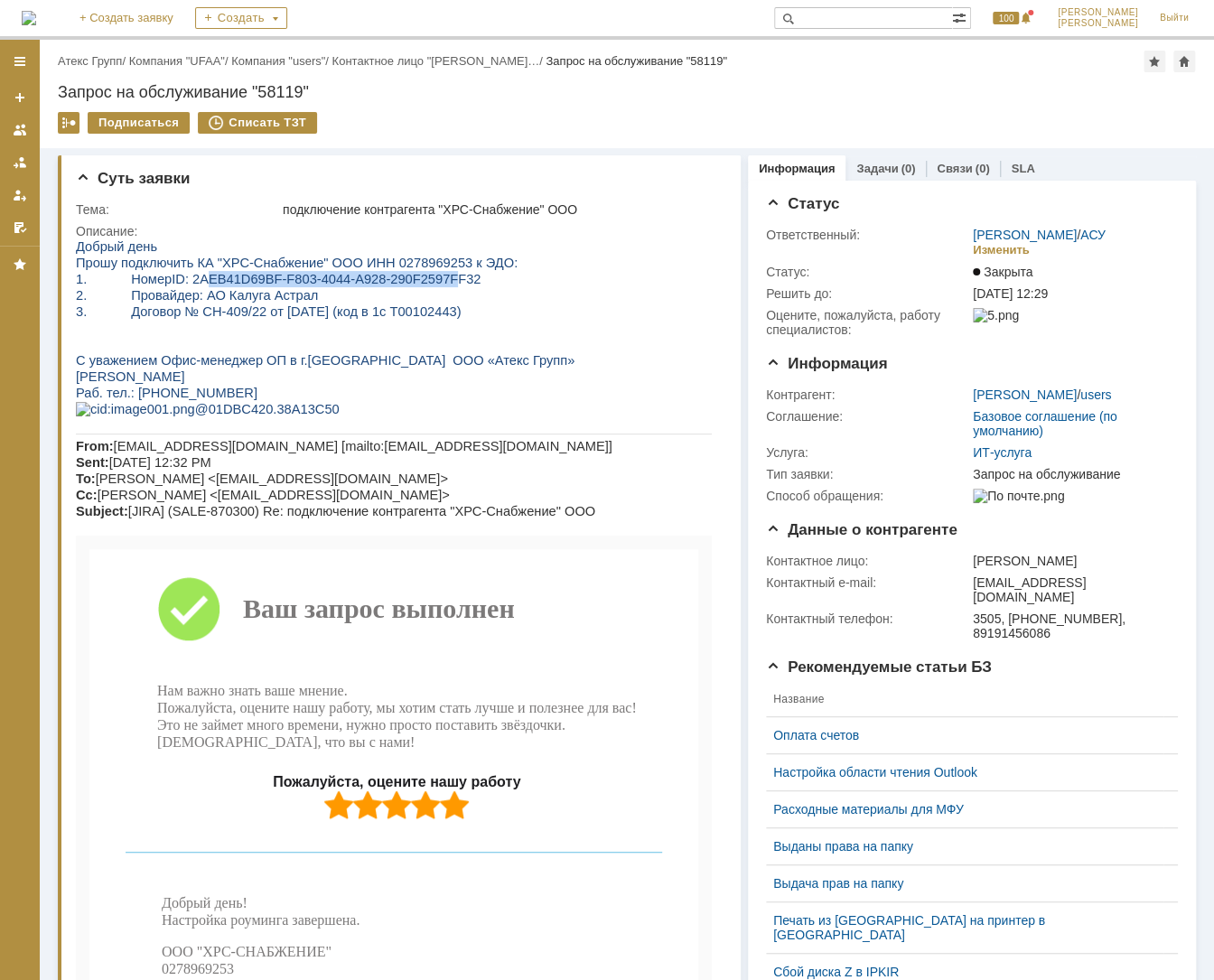
drag, startPoint x: 181, startPoint y: 285, endPoint x: 401, endPoint y: 281, distance: 220.0
click at [401, 281] on span "ID: 2AEB41D69BF-F803-4044-A928-290F2597FF32" at bounding box center [326, 279] width 309 height 14
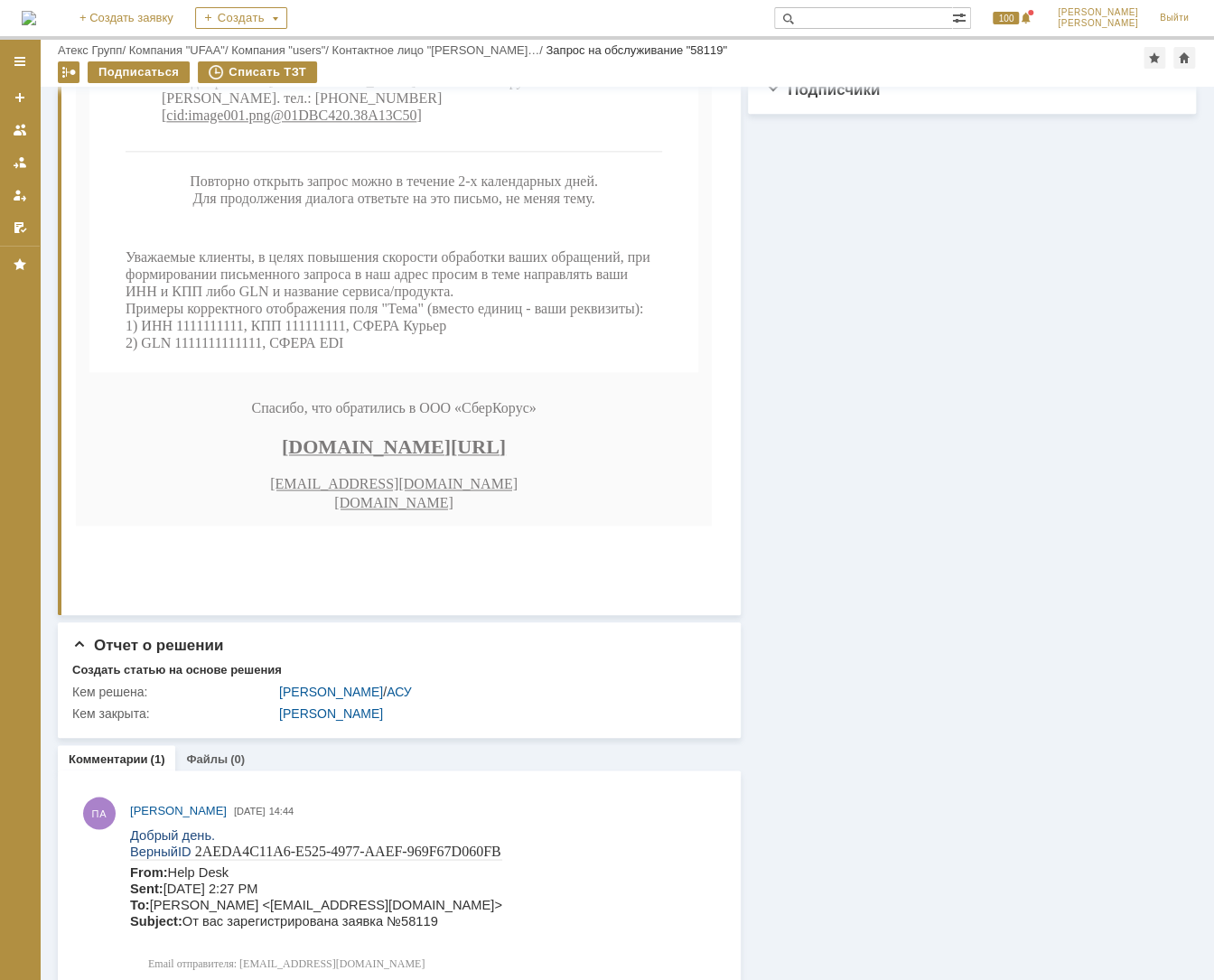
scroll to position [1138, 0]
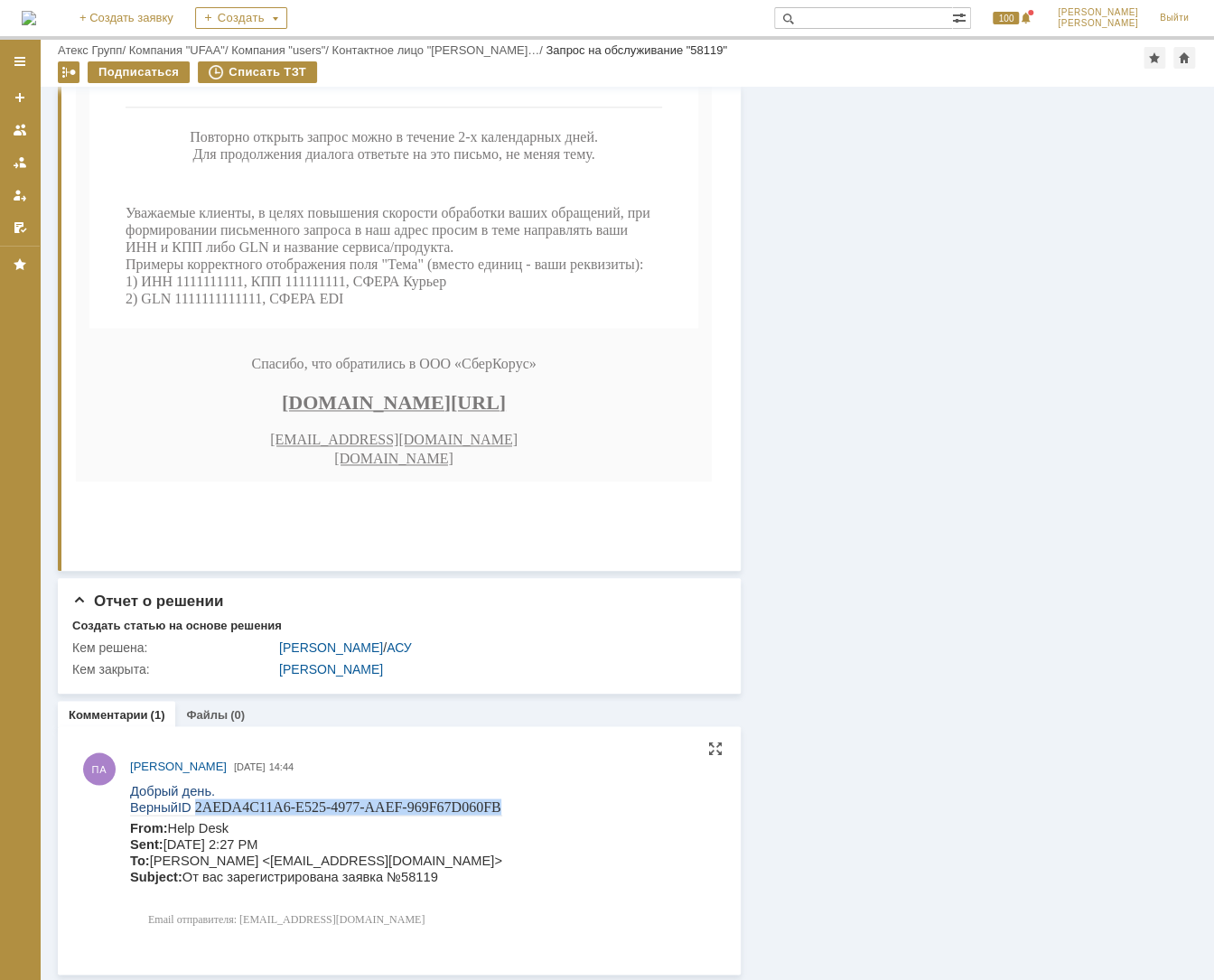
drag, startPoint x: 190, startPoint y: 808, endPoint x: 495, endPoint y: 806, distance: 305.0
click at [495, 806] on p "Верный ID 2AEDA4C11A6-E525-4977-AAEF-969F67D060FB" at bounding box center [316, 806] width 372 height 16
copy p "2AEDA4C11A6-E525-4977-AAEF-969F67D060FB"
click at [190, 666] on div "Кем закрыта:" at bounding box center [173, 668] width 203 height 14
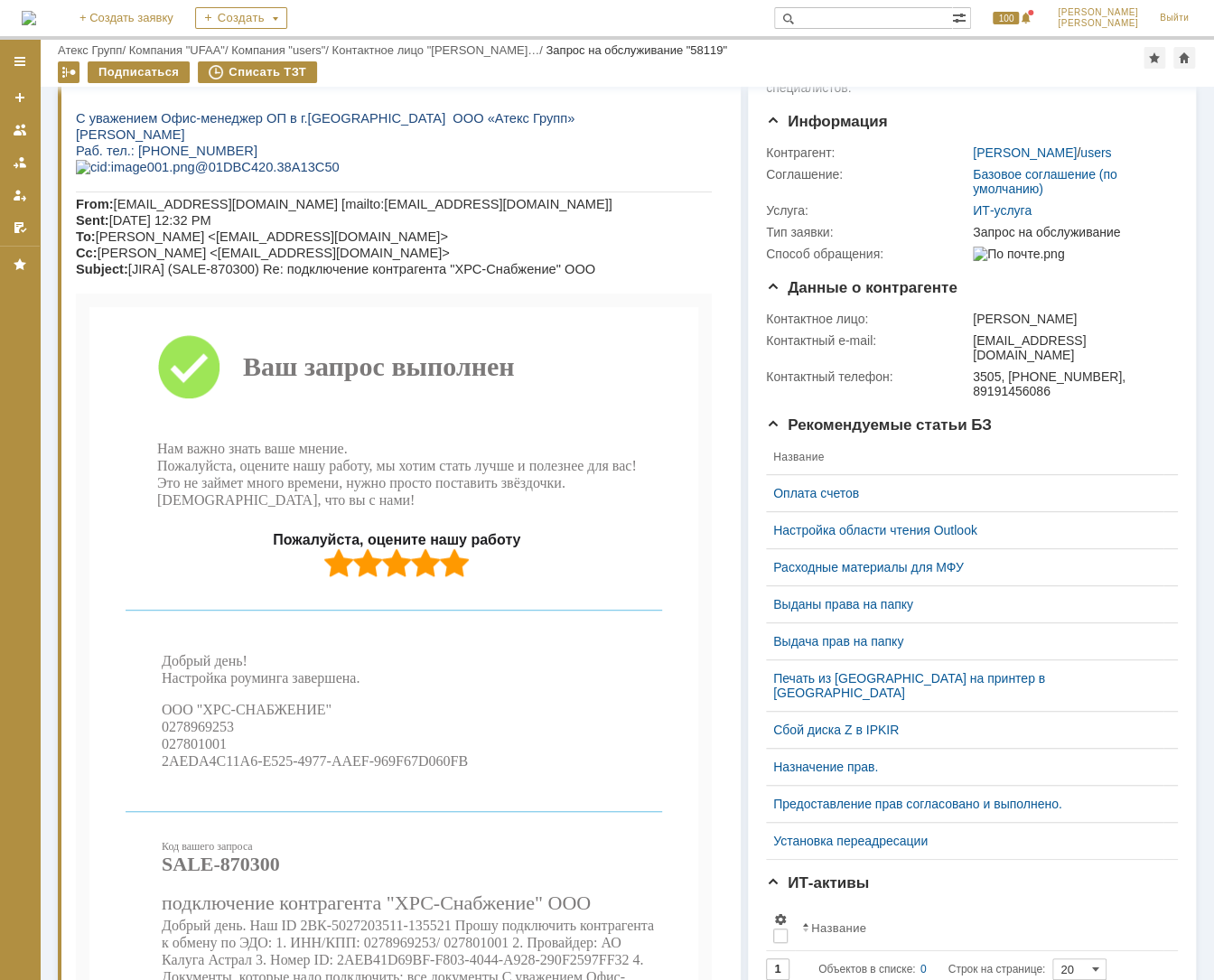
scroll to position [0, 0]
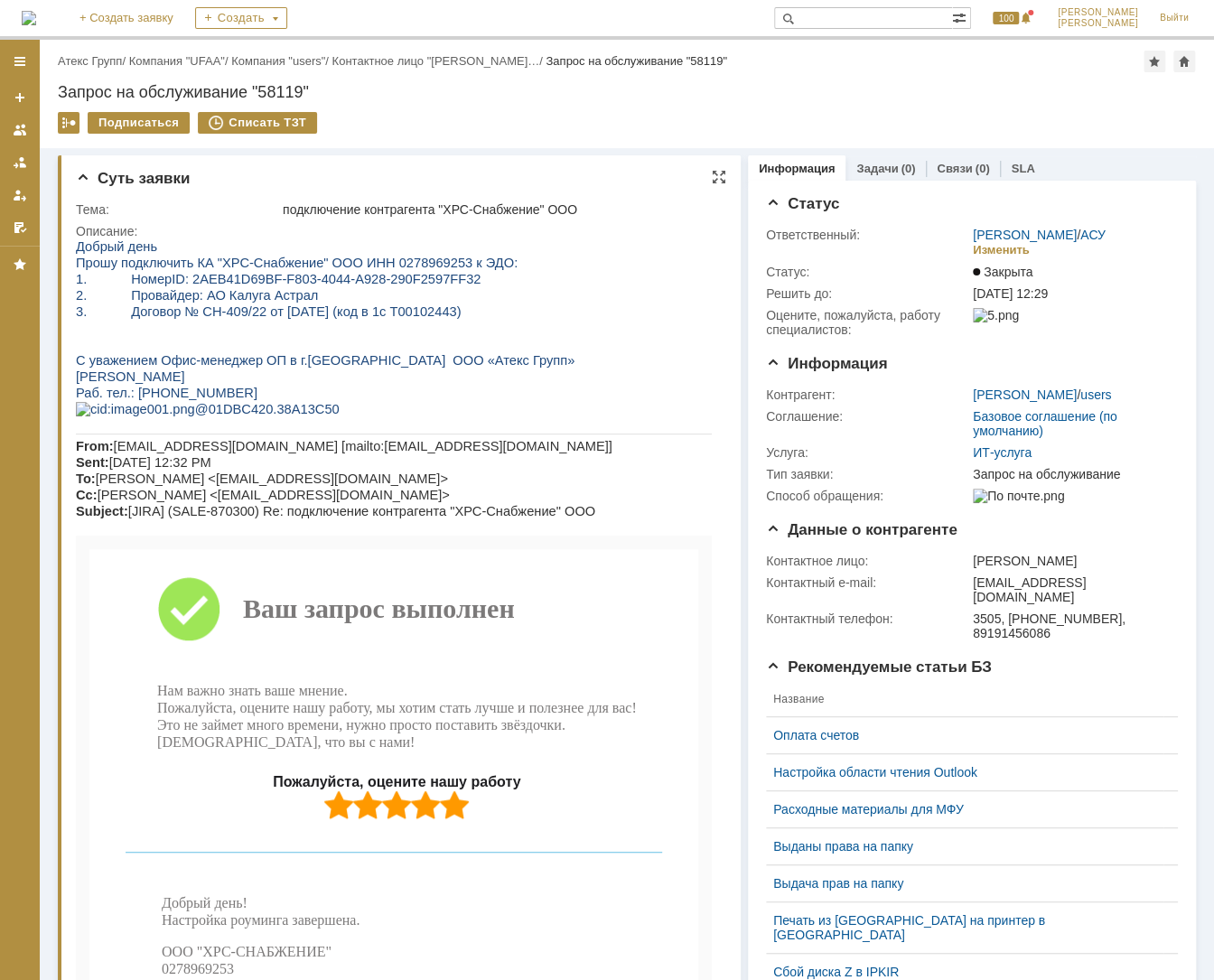
click at [411, 281] on span "ID: 2AEB41D69BF-F803-4044-A928-290F2597FF32" at bounding box center [326, 279] width 309 height 14
drag, startPoint x: 432, startPoint y: 275, endPoint x: 193, endPoint y: 277, distance: 239.0
click at [193, 277] on span "ID: 2AEB41D69BF-F803-4044-A928-290F2597FF32" at bounding box center [326, 279] width 309 height 14
copy span "EB41D69BF-F803-4044-A928-290F2597FF32"
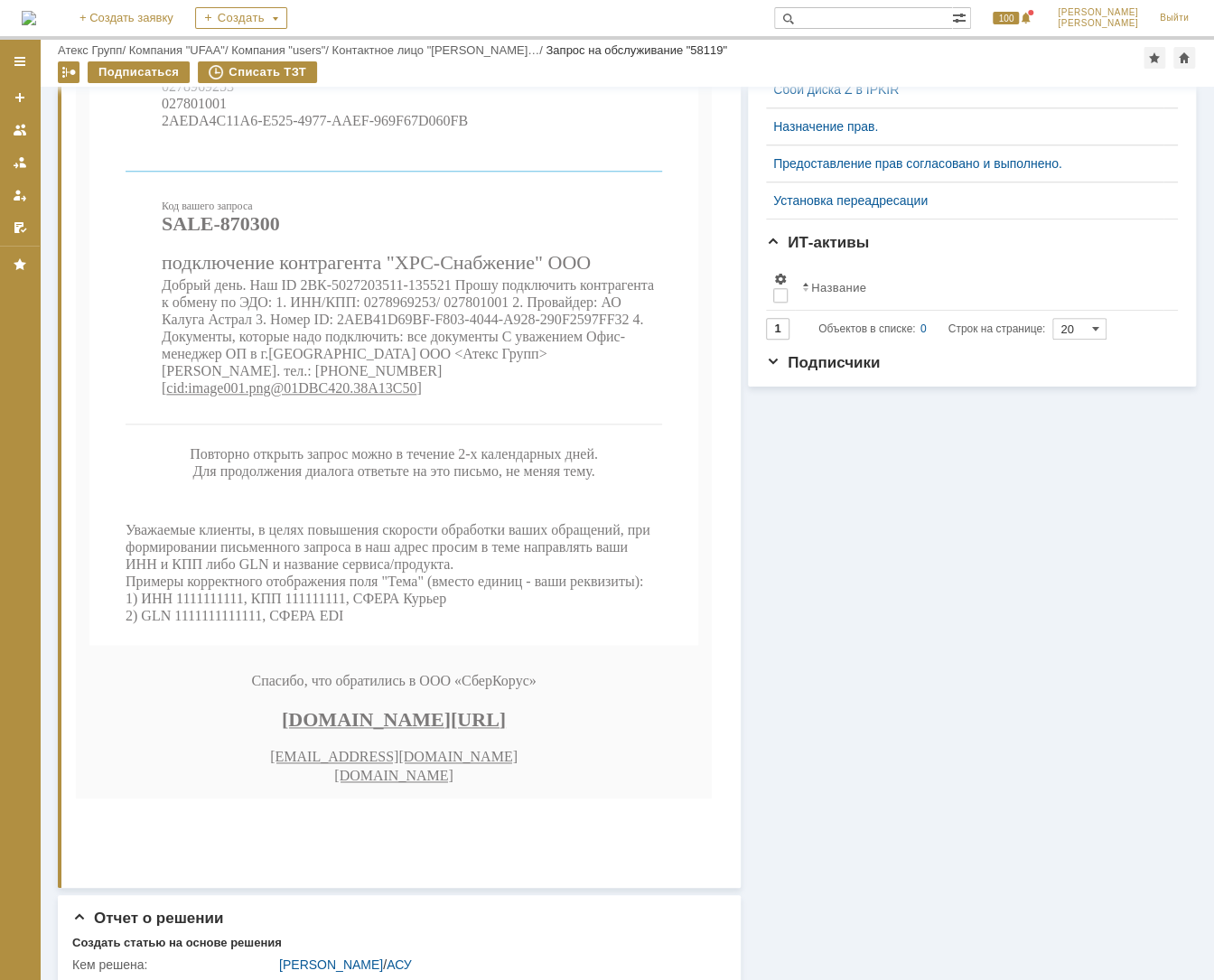
scroll to position [1138, 0]
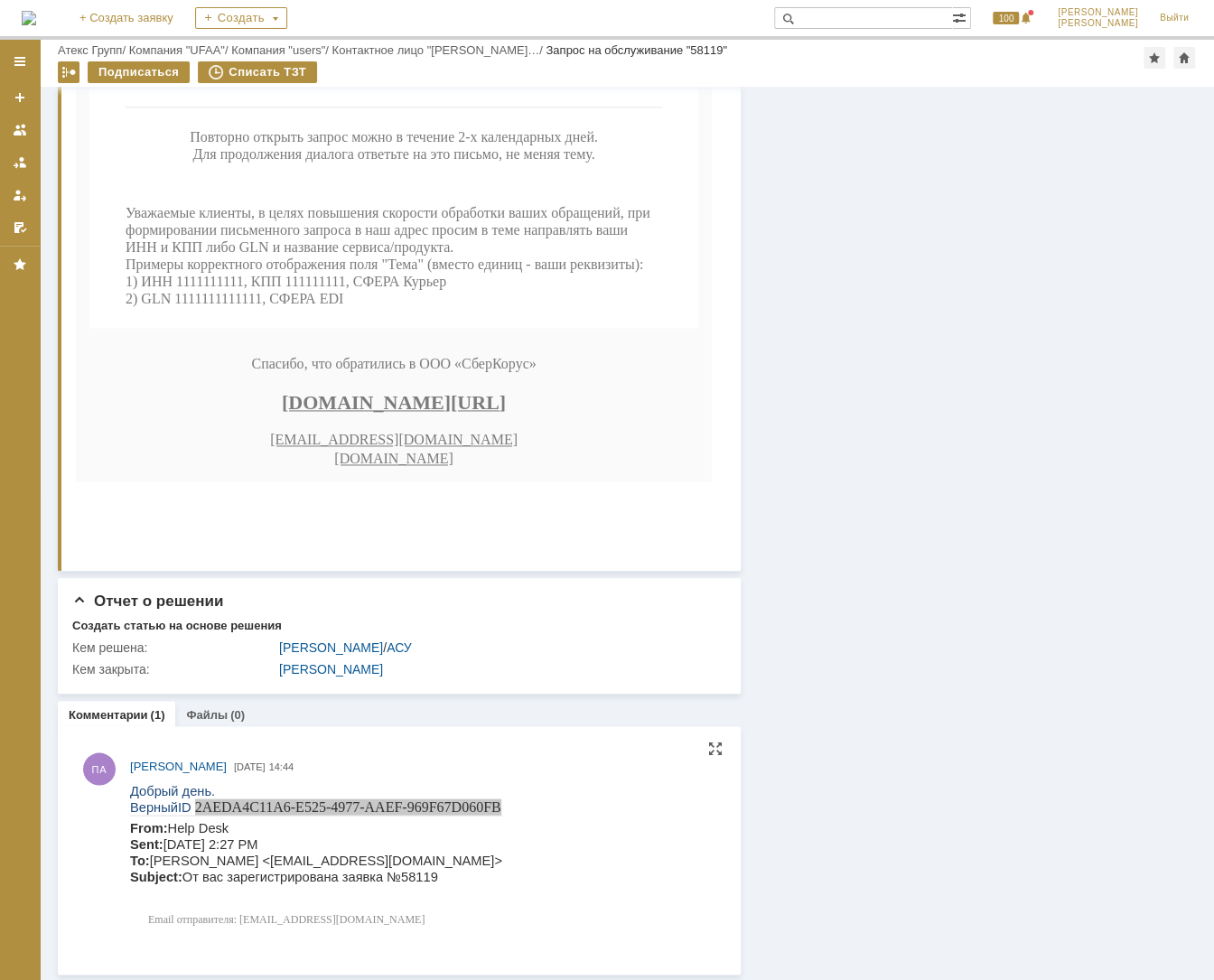
copy span "EB41D69BF-F803-4044-A928-290F2597FF32"
click at [458, 793] on p "Добрый день." at bounding box center [316, 789] width 372 height 16
drag, startPoint x: 371, startPoint y: 812, endPoint x: 361, endPoint y: 809, distance: 10.4
click at [361, 809] on p "Верный ID 2AEDA4C11A6-E525-4977-AAEF-969F67D060FB" at bounding box center [316, 806] width 372 height 16
click at [194, 807] on p "Верный ID 2AEDA4C11A6-E525-4977-AAEF-969F67D060FB" at bounding box center [316, 806] width 372 height 16
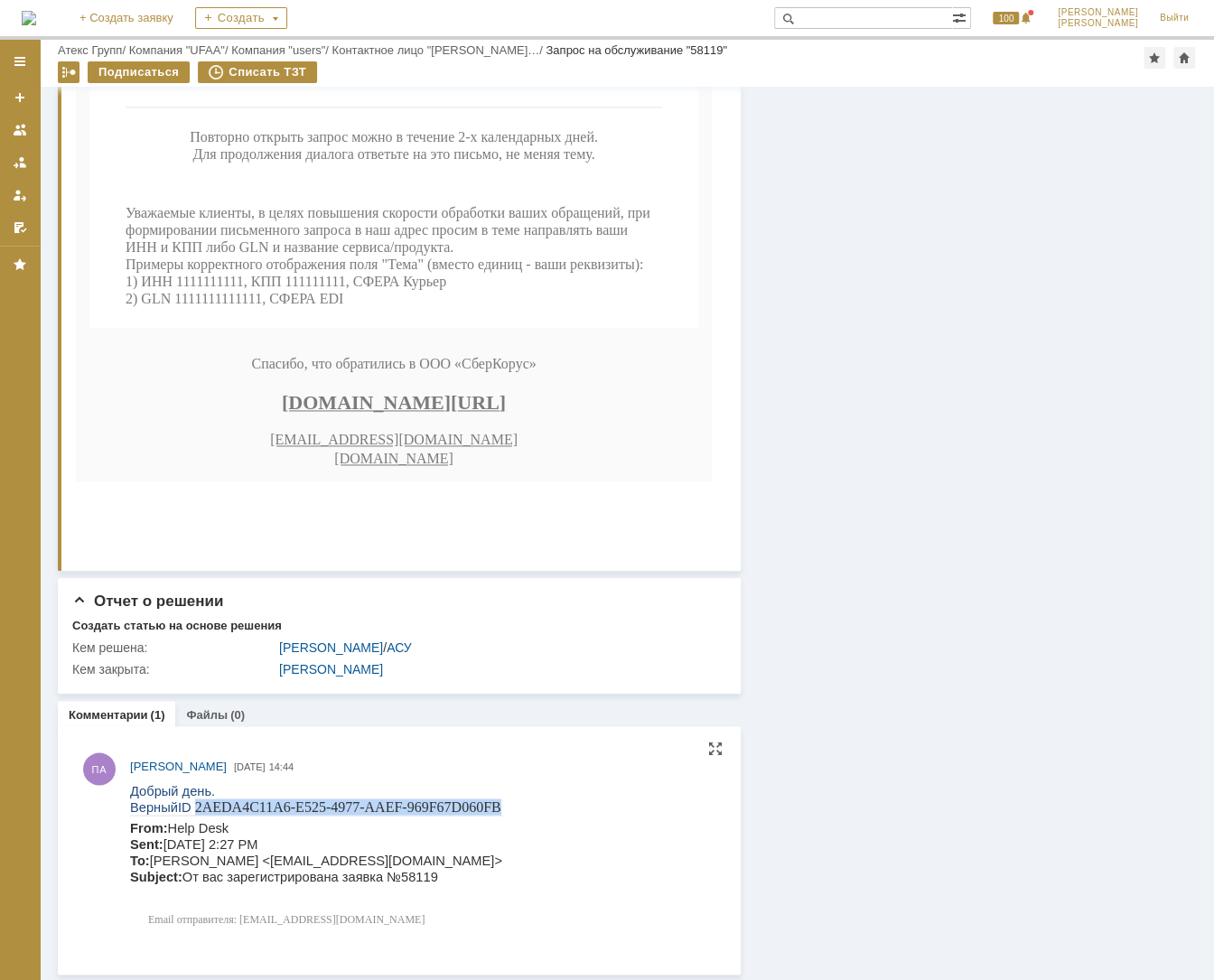
drag, startPoint x: 191, startPoint y: 803, endPoint x: 497, endPoint y: 803, distance: 306.0
click at [497, 803] on p "Верный ID 2AEDA4C11A6-E525-4977-AAEF-969F67D060FB" at bounding box center [316, 806] width 372 height 16
drag, startPoint x: 497, startPoint y: 803, endPoint x: 478, endPoint y: 800, distance: 19.2
copy p "2AEDA4C11A6-E525-4977-AAEF-969F67D060FB"
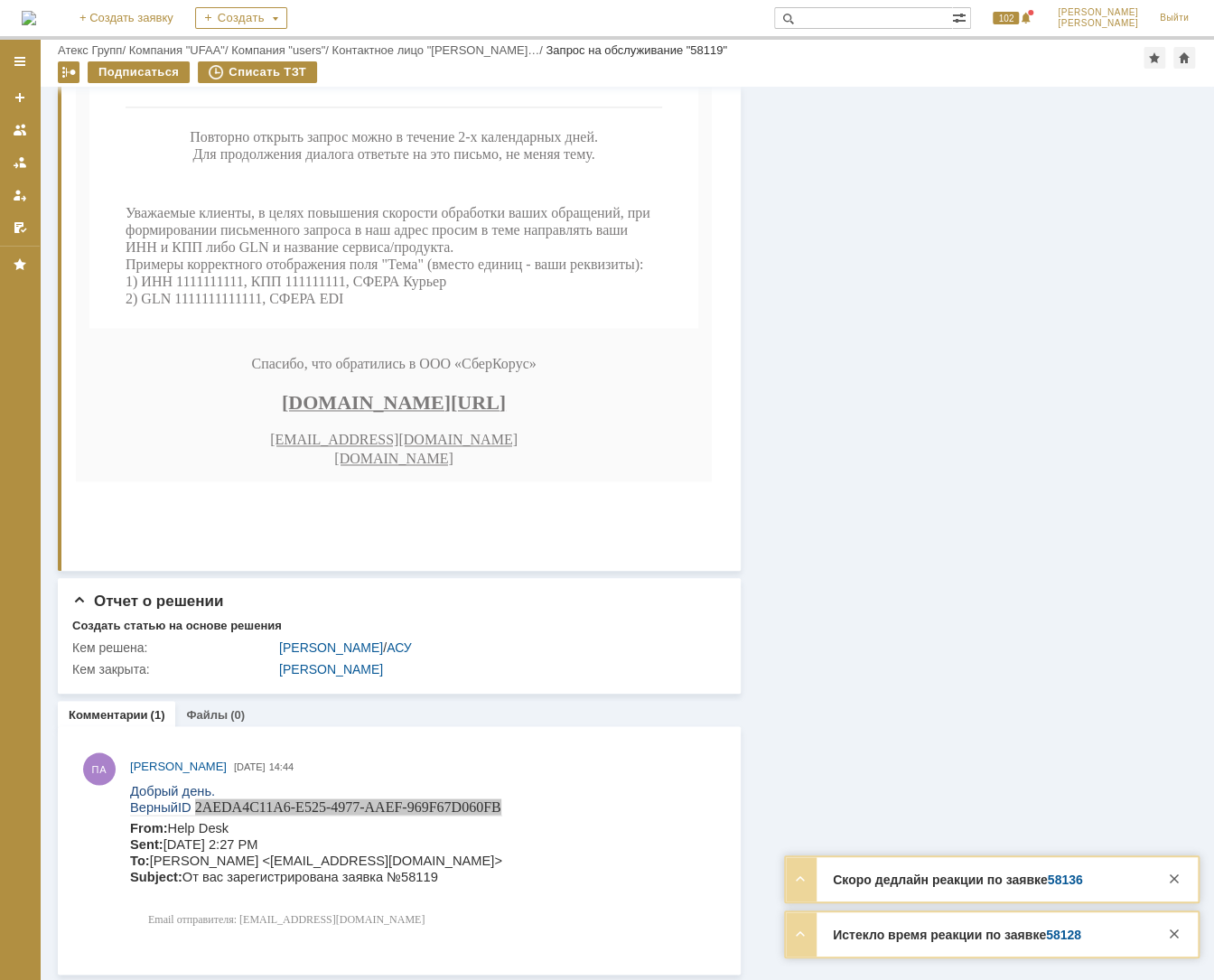
scroll to position [728, 0]
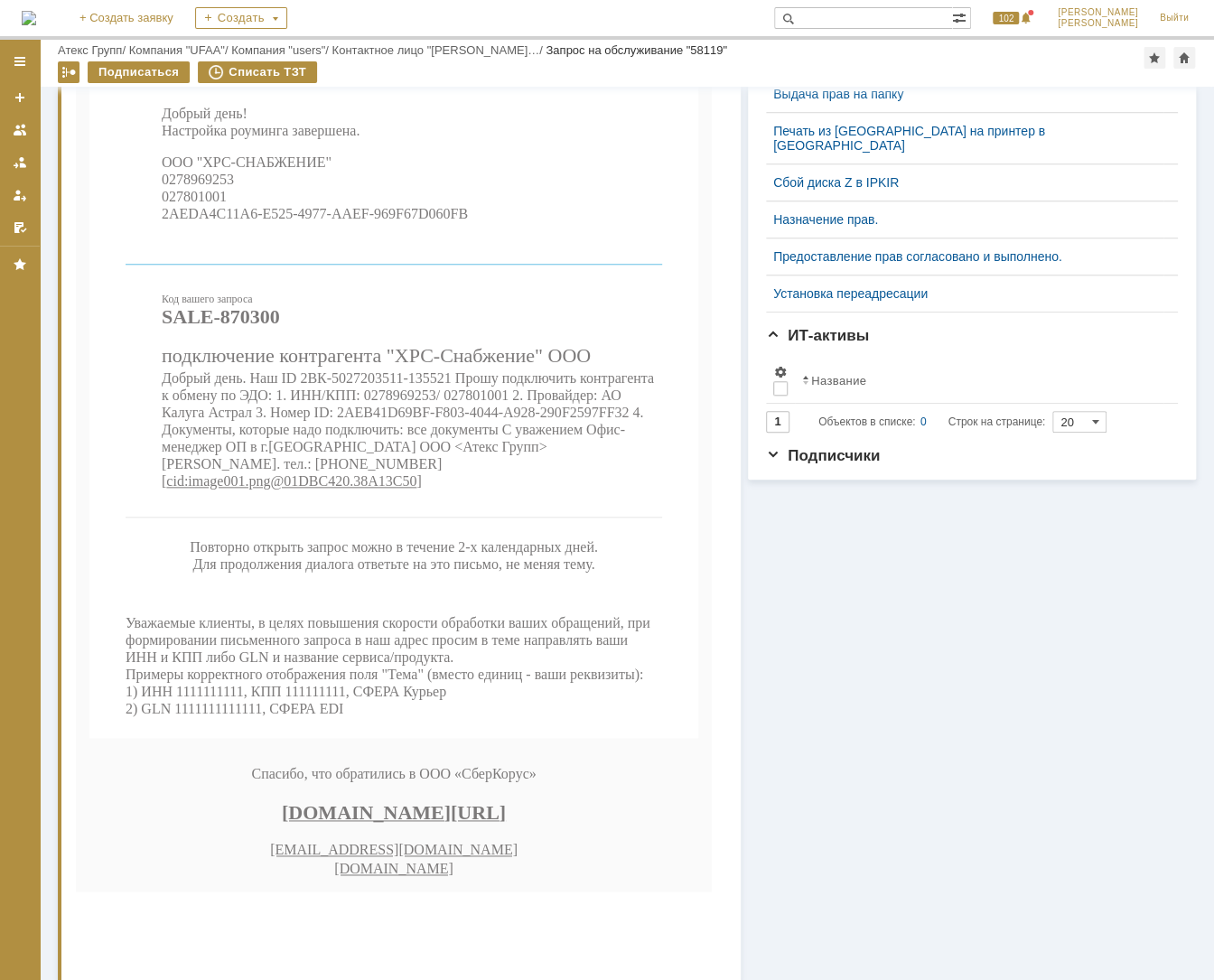
click at [498, 464] on span "Добрый день. Наш ID 2ВК-5027203511-135521 Прошу подключить контрагента к обмену…" at bounding box center [408, 429] width 492 height 118
copy span "0278969253"
click at [116, 48] on link "Атекс Групп" at bounding box center [90, 50] width 64 height 13
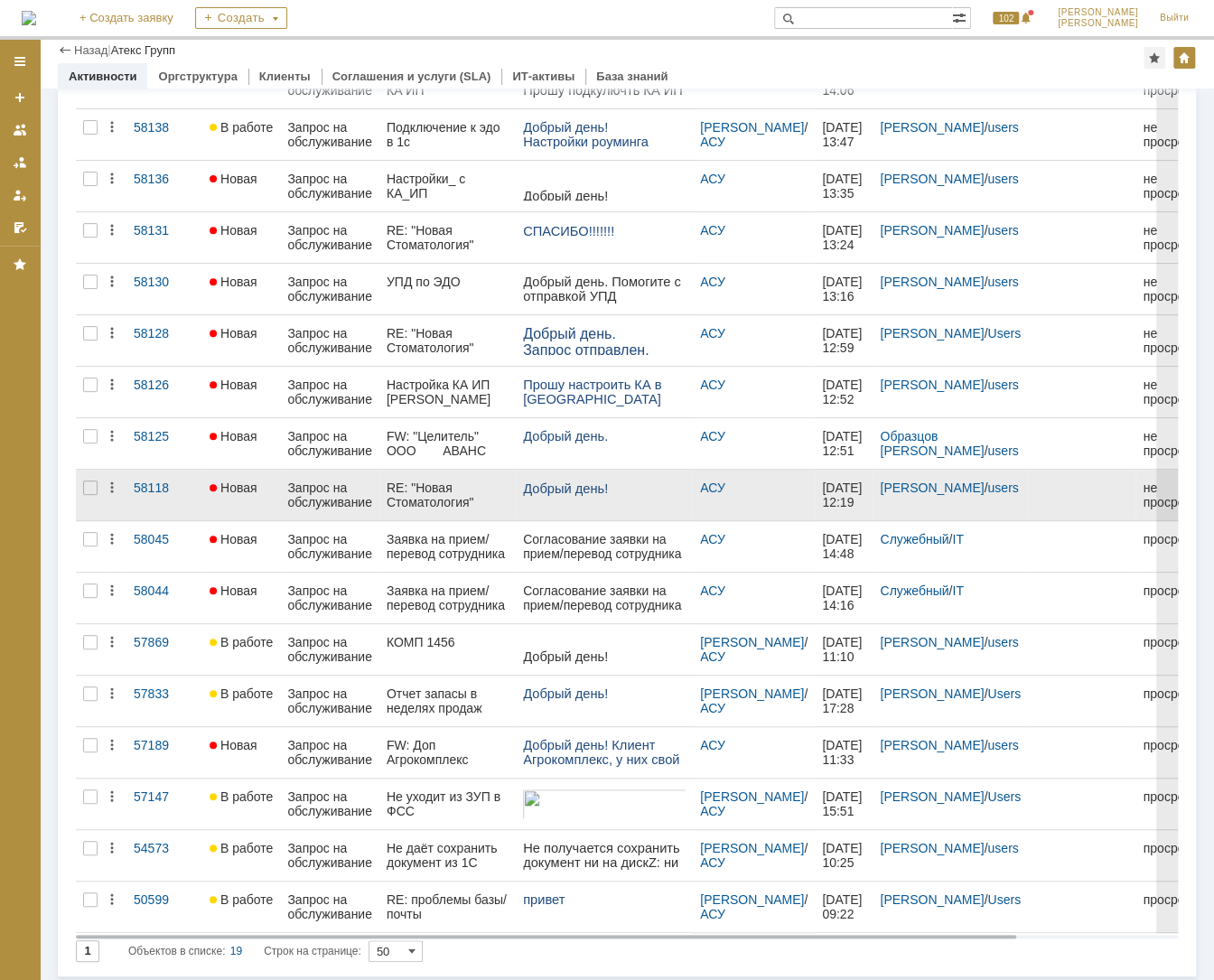
click at [437, 484] on div "RE: "Новая Стоматология" ООО_ЭДО" at bounding box center [447, 495] width 122 height 28
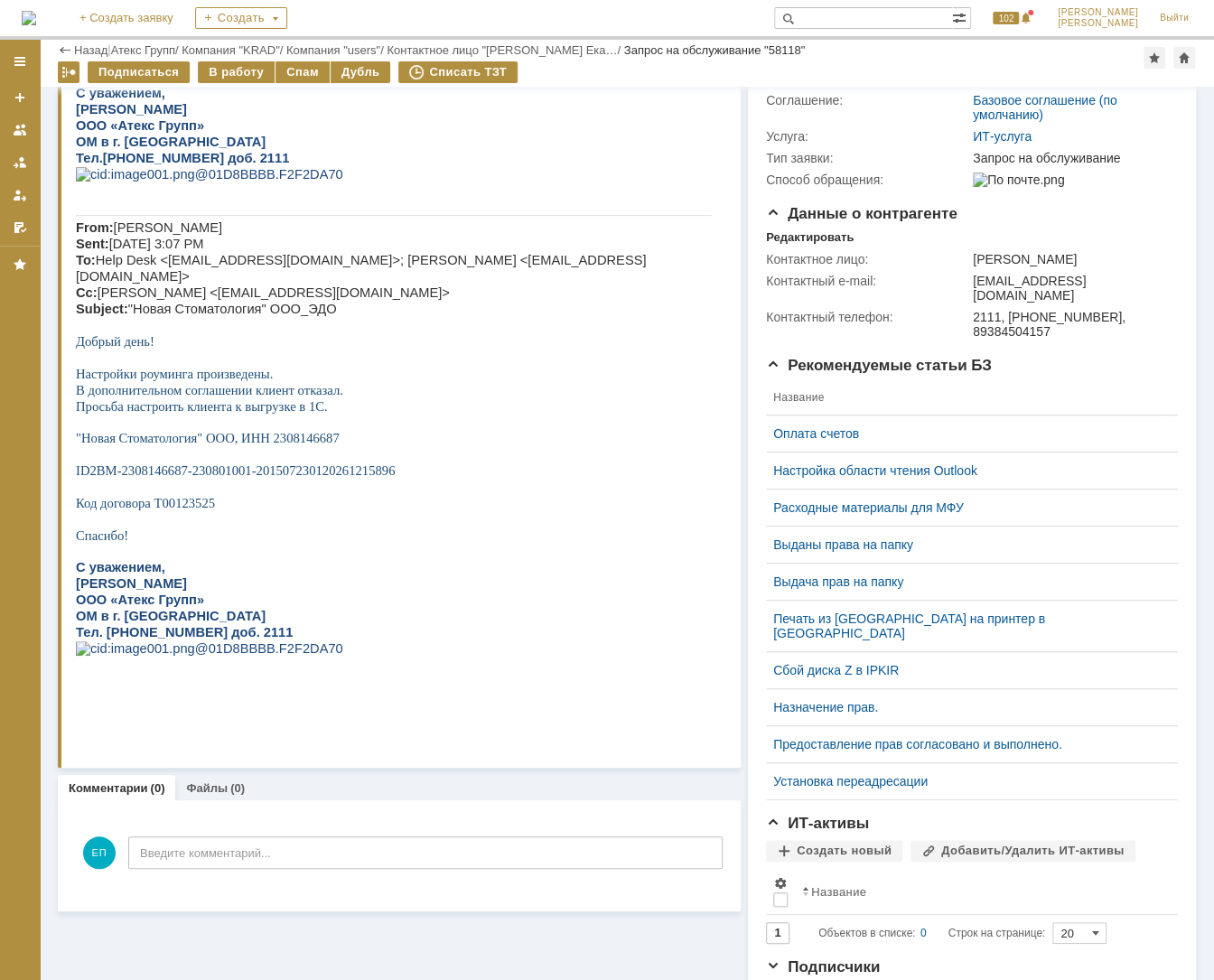
scroll to position [268, 0]
click at [327, 446] on span ""Новая Стоматология" ООО, ИНН 2308146687" at bounding box center [208, 439] width 263 height 14
copy span "2308146687"
drag, startPoint x: 98, startPoint y: 491, endPoint x: 419, endPoint y: 497, distance: 321.1
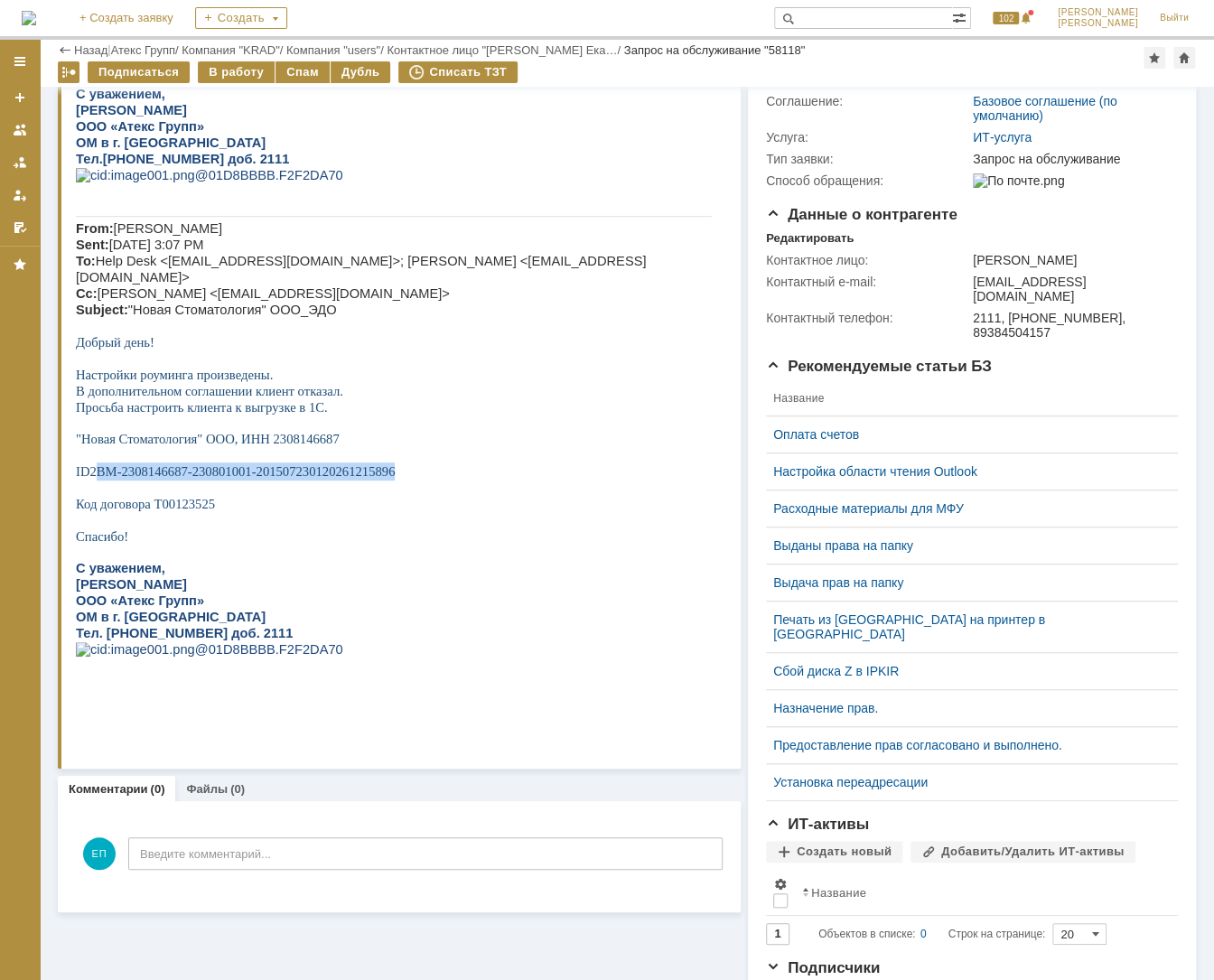
click at [419, 481] on p "ID 2BM-2308146687-230801001-201507230120261215896" at bounding box center [393, 471] width 636 height 18
copy span "BM-2308146687-230801001-201507230120261215896"
